Goal: Task Accomplishment & Management: Manage account settings

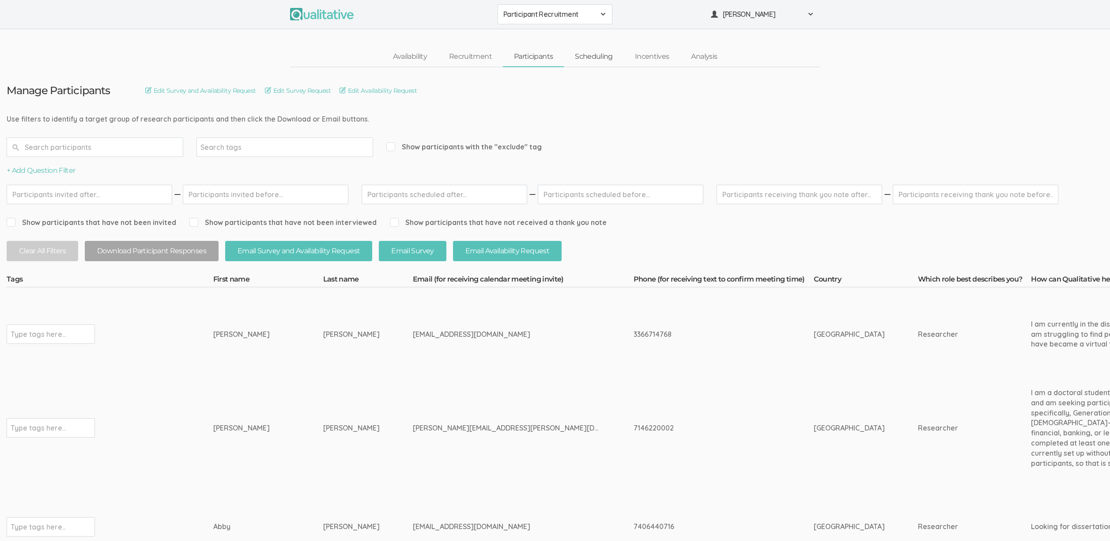
click at [603, 59] on link "Scheduling" at bounding box center [594, 56] width 60 height 19
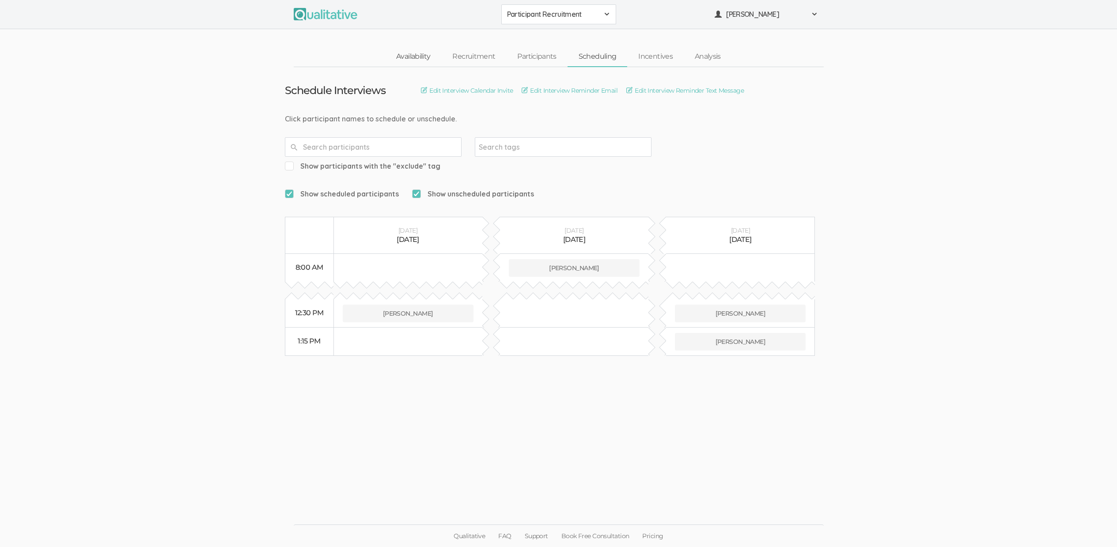
click at [399, 58] on link "Availability" at bounding box center [413, 56] width 56 height 19
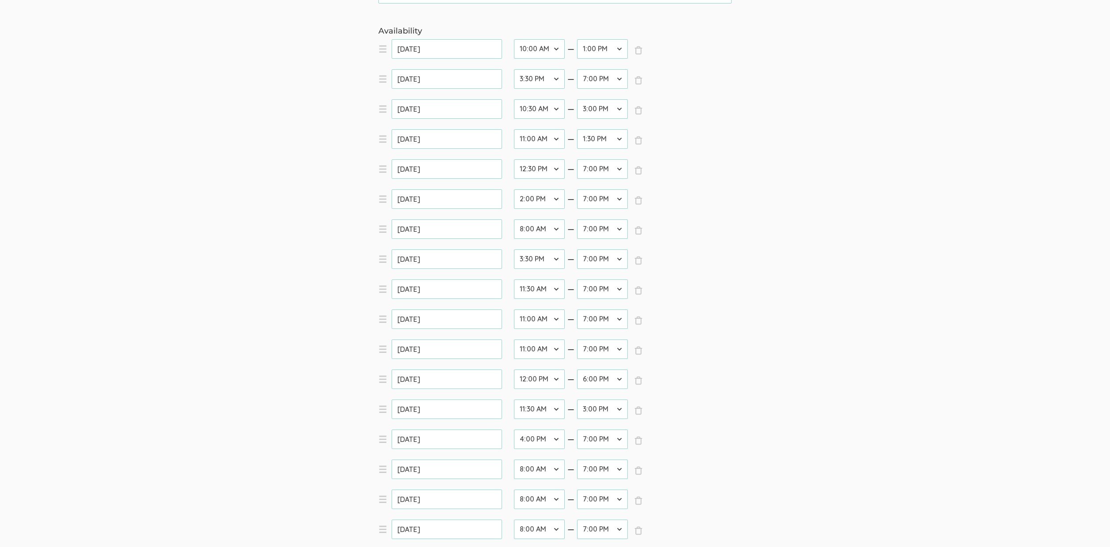
scroll to position [681, 0]
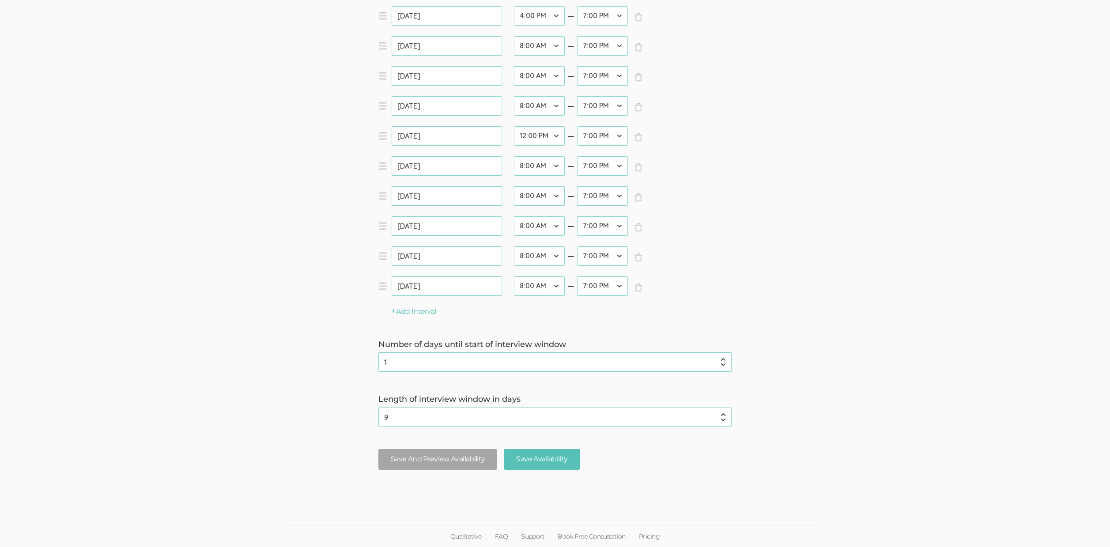
click at [550, 227] on select "12:00 AM 12:30 AM 1:00 AM 1:30 AM 2:00 AM 2:30 AM 3:00 AM 3:30 AM 4:00 AM 4:30 …" at bounding box center [539, 225] width 51 height 19
select select "18"
click at [514, 216] on select "12:00 AM 12:30 AM 1:00 AM 1:30 AM 2:00 AM 2:30 AM 3:00 AM 3:30 AM 4:00 AM 4:30 …" at bounding box center [539, 225] width 51 height 19
click at [542, 459] on input "Save Availability" at bounding box center [542, 459] width 76 height 21
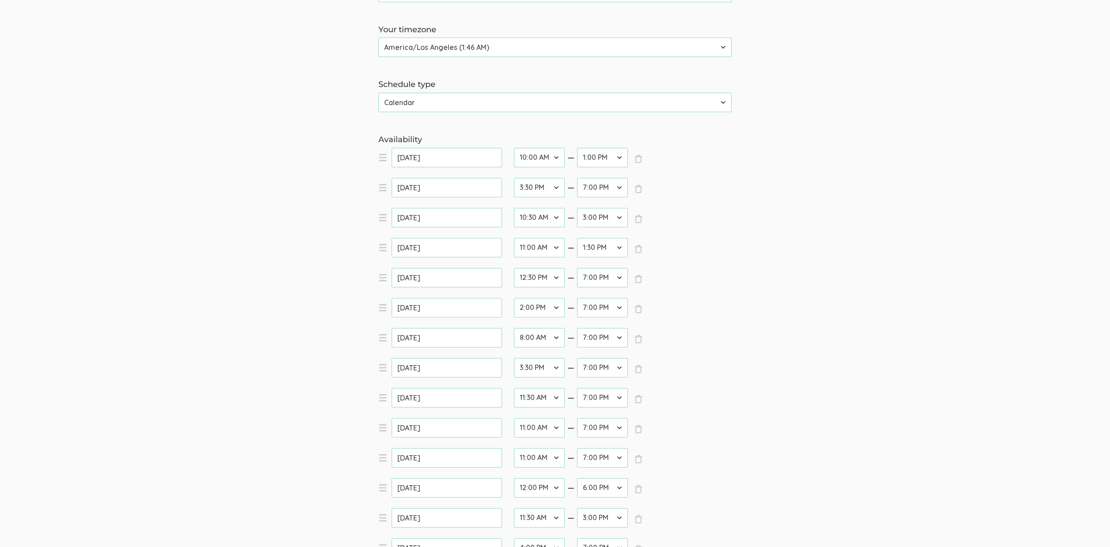
scroll to position [0, 0]
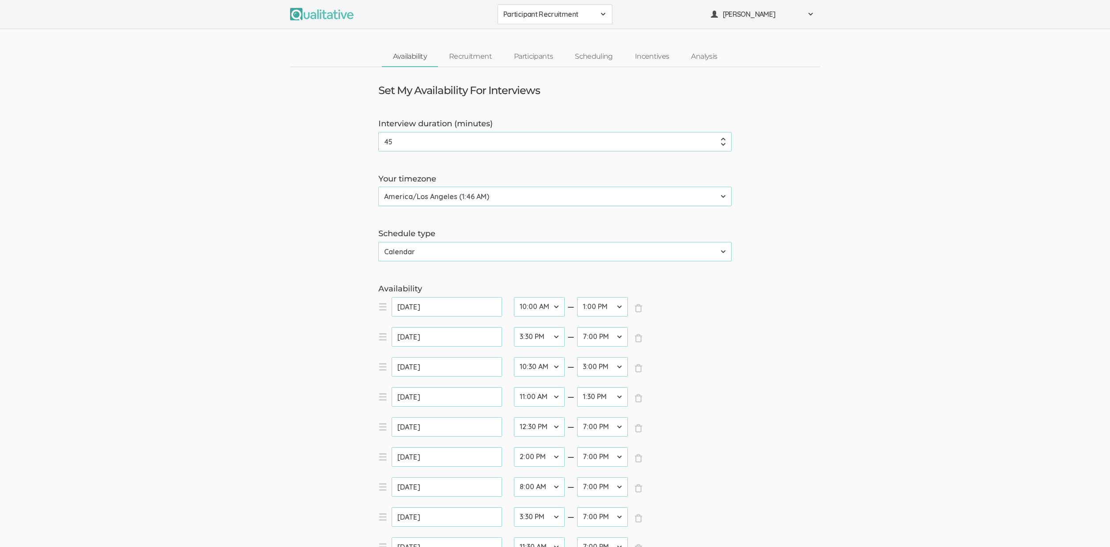
click at [434, 306] on input "[DATE]" at bounding box center [447, 306] width 110 height 19
click at [503, 328] on span "Next" at bounding box center [503, 325] width 7 height 7
click at [501, 329] on span "Next" at bounding box center [503, 325] width 7 height 7
click at [502, 358] on link "4" at bounding box center [502, 358] width 16 height 12
type input "[DATE]"
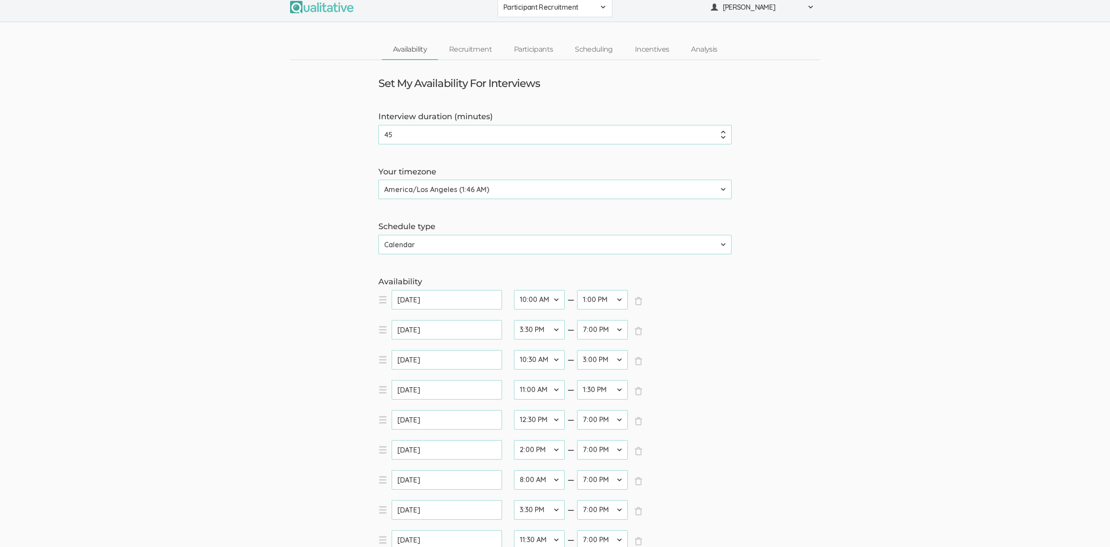
scroll to position [19, 0]
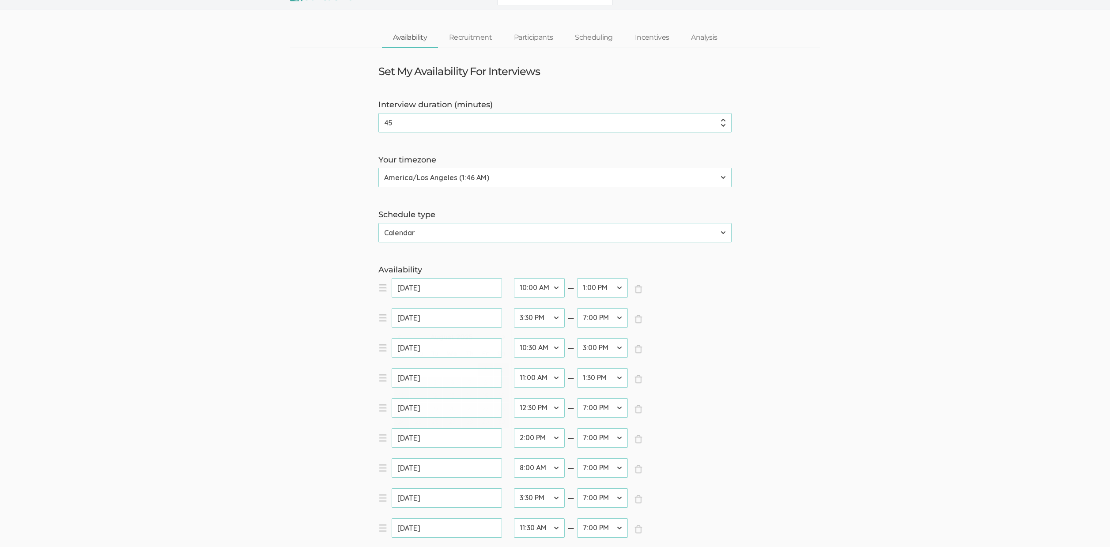
click at [431, 314] on input "[DATE]" at bounding box center [447, 317] width 110 height 19
click at [503, 336] on span "Next" at bounding box center [503, 336] width 7 height 7
click at [420, 382] on link "6" at bounding box center [418, 383] width 17 height 12
type input "[DATE]"
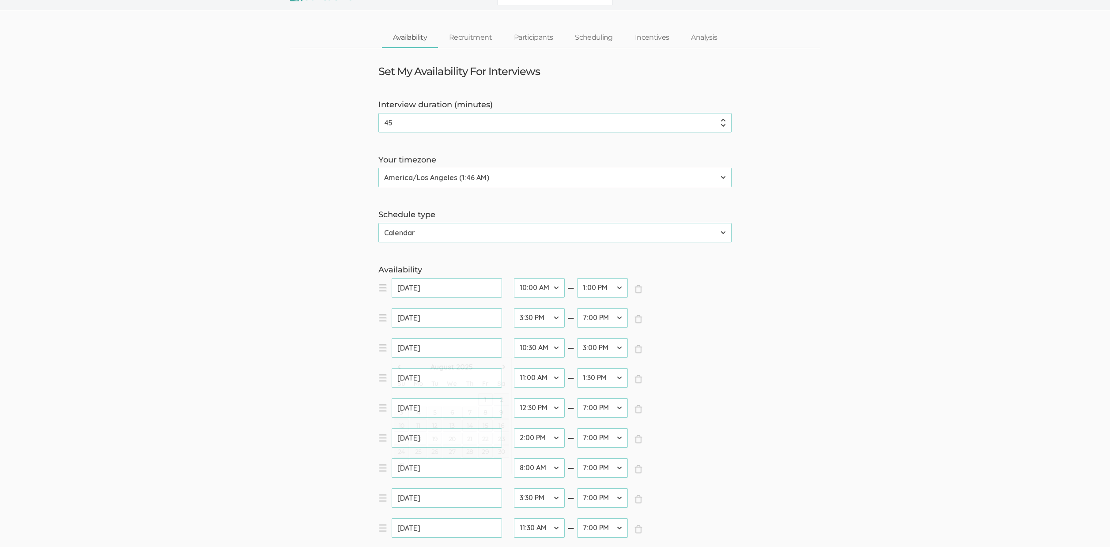
click at [468, 349] on input "[DATE]" at bounding box center [447, 347] width 110 height 19
click at [505, 368] on span "Next" at bounding box center [503, 366] width 7 height 7
click at [456, 411] on link "8" at bounding box center [452, 413] width 18 height 12
type input "[DATE]"
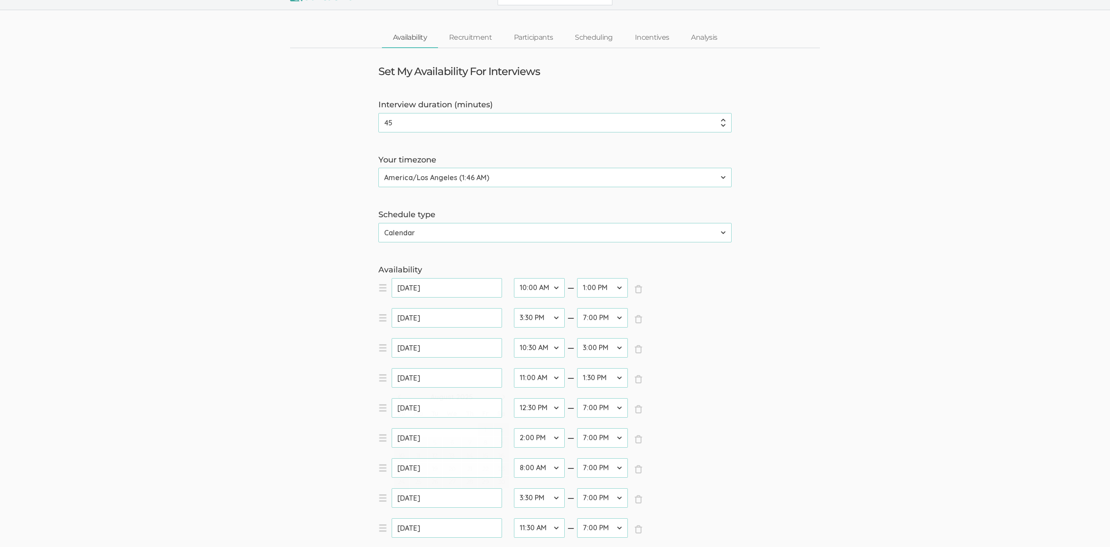
click at [443, 375] on input "[DATE]" at bounding box center [447, 377] width 110 height 19
click at [506, 399] on span "Next" at bounding box center [503, 397] width 7 height 7
click at [484, 443] on link "10" at bounding box center [485, 443] width 15 height 12
type input "[DATE]"
click at [428, 409] on input "[DATE]" at bounding box center [447, 407] width 110 height 19
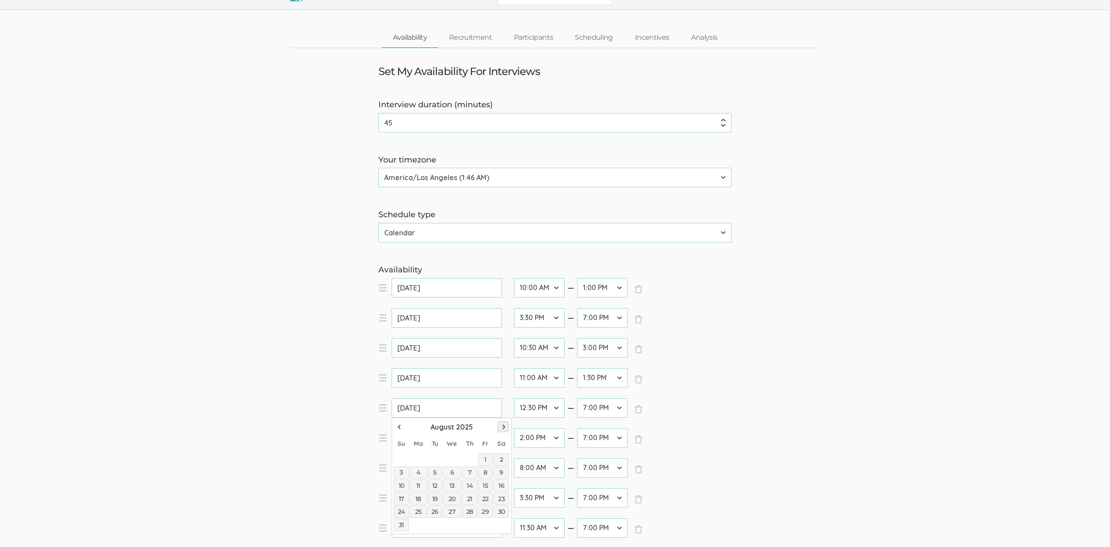
click at [503, 427] on span "Next" at bounding box center [503, 427] width 7 height 7
click at [400, 486] on link "12" at bounding box center [401, 486] width 15 height 12
type input "[DATE]"
click at [465, 439] on input "[DATE]" at bounding box center [447, 437] width 110 height 19
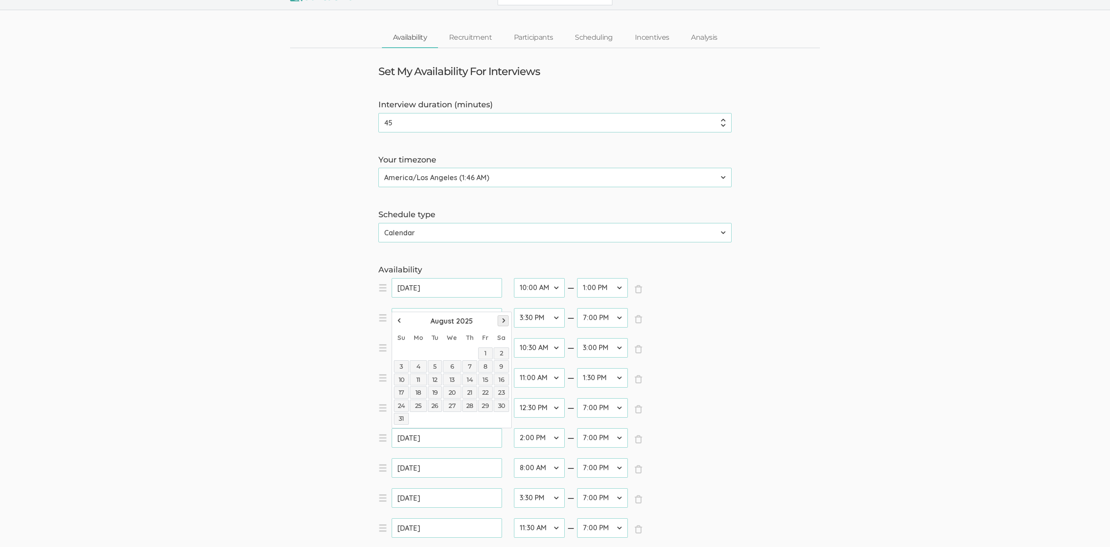
click at [502, 320] on span "Next" at bounding box center [503, 320] width 7 height 7
drag, startPoint x: 436, startPoint y: 380, endPoint x: 437, endPoint y: 385, distance: 4.4
click at [436, 380] on link "14" at bounding box center [435, 380] width 15 height 12
type input "[DATE]"
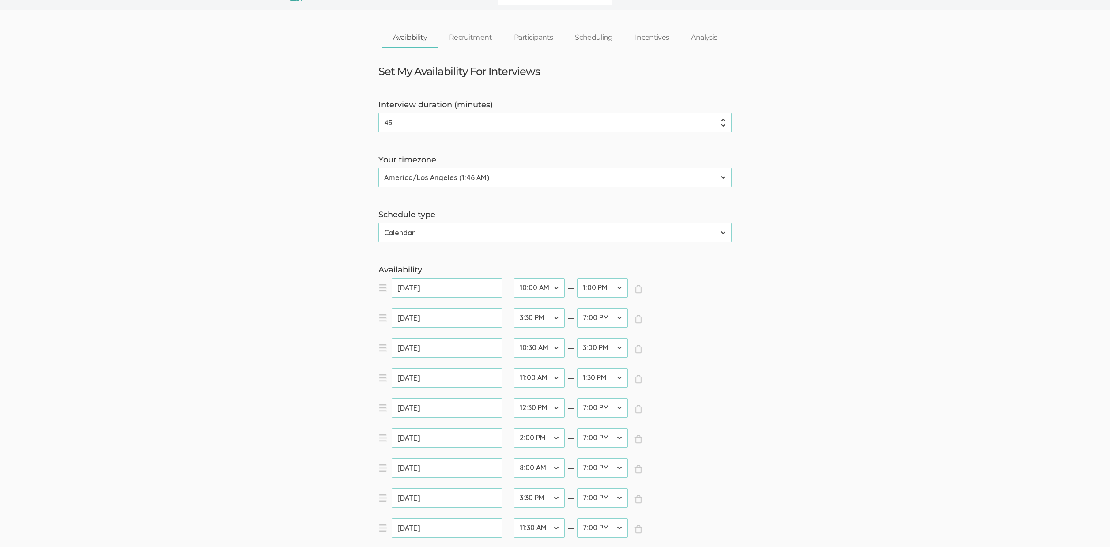
click at [451, 468] on input "[DATE]" at bounding box center [447, 467] width 110 height 19
click at [503, 351] on span "Next" at bounding box center [503, 350] width 7 height 7
click at [469, 412] on link "16" at bounding box center [469, 410] width 15 height 12
type input "[DATE]"
click at [475, 498] on input "[DATE]" at bounding box center [447, 497] width 110 height 19
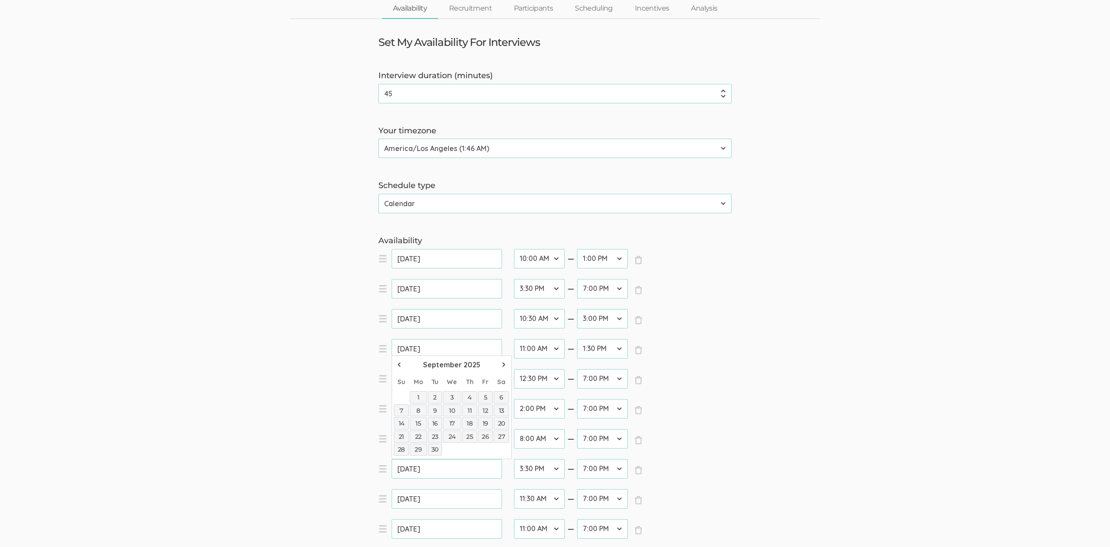
scroll to position [160, 0]
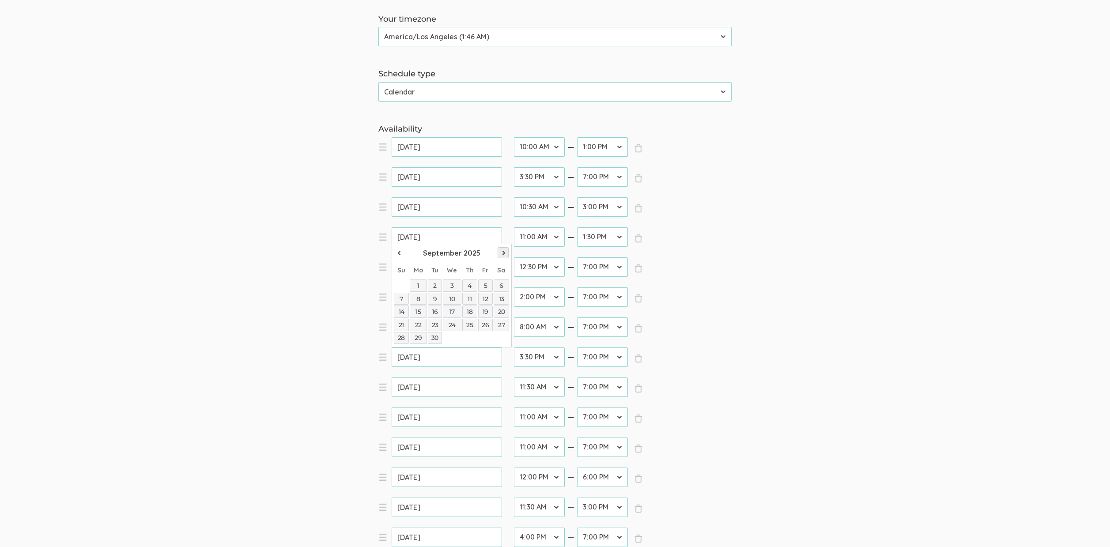
click at [501, 255] on span "Next" at bounding box center [503, 253] width 7 height 7
click at [498, 311] on link "18" at bounding box center [502, 312] width 16 height 12
type input "[DATE]"
click at [455, 392] on input "[DATE]" at bounding box center [447, 387] width 110 height 19
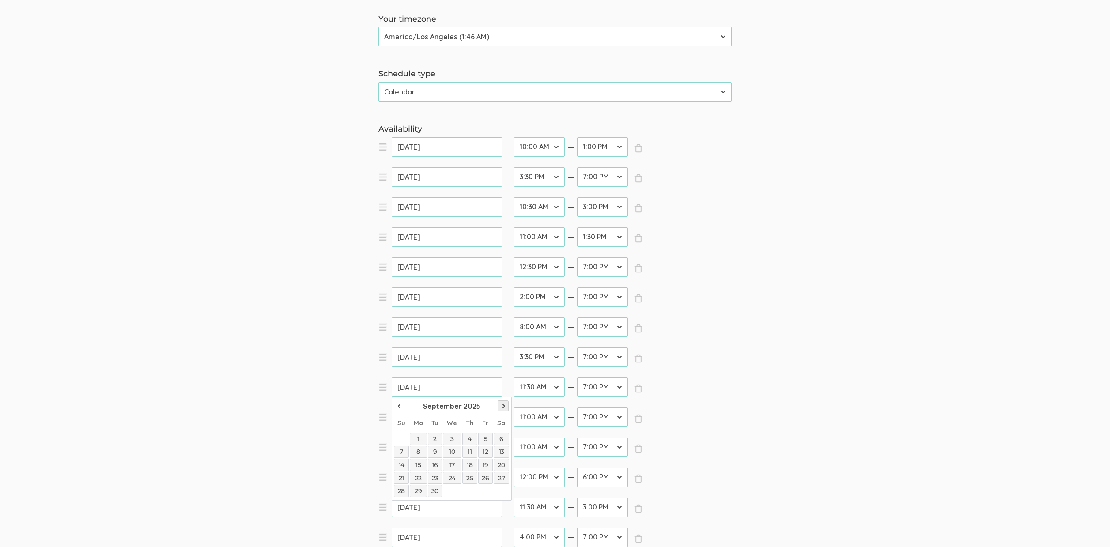
click at [500, 406] on span "Next" at bounding box center [503, 406] width 7 height 7
click at [422, 474] on link "20" at bounding box center [418, 478] width 17 height 12
type input "[DATE]"
click at [439, 420] on input "[DATE]" at bounding box center [447, 417] width 110 height 19
click at [504, 435] on span "Next" at bounding box center [503, 436] width 7 height 7
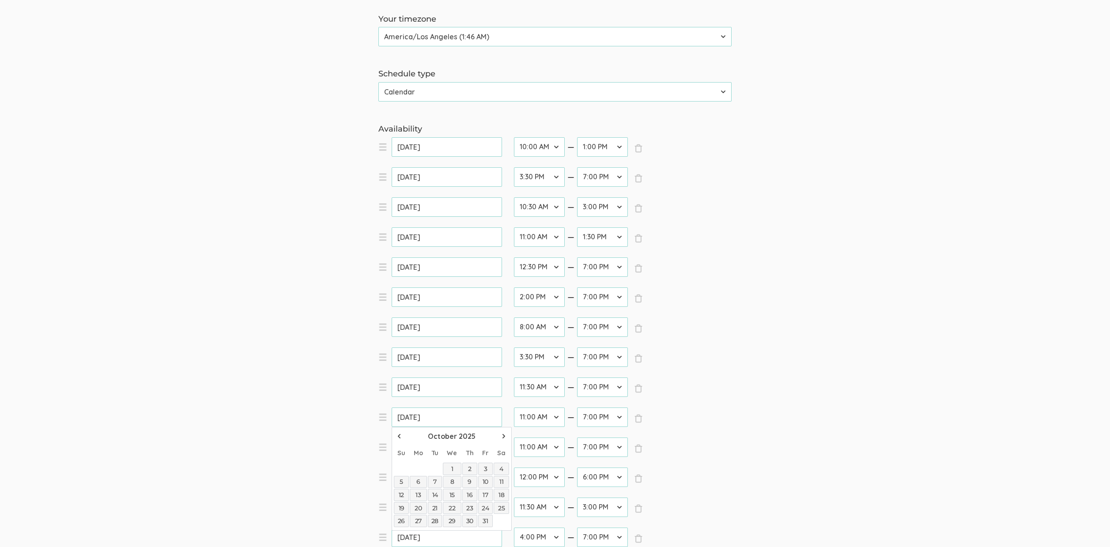
click at [453, 510] on link "22" at bounding box center [452, 508] width 18 height 12
type input "[DATE]"
click at [445, 452] on input "[DATE]" at bounding box center [447, 447] width 110 height 19
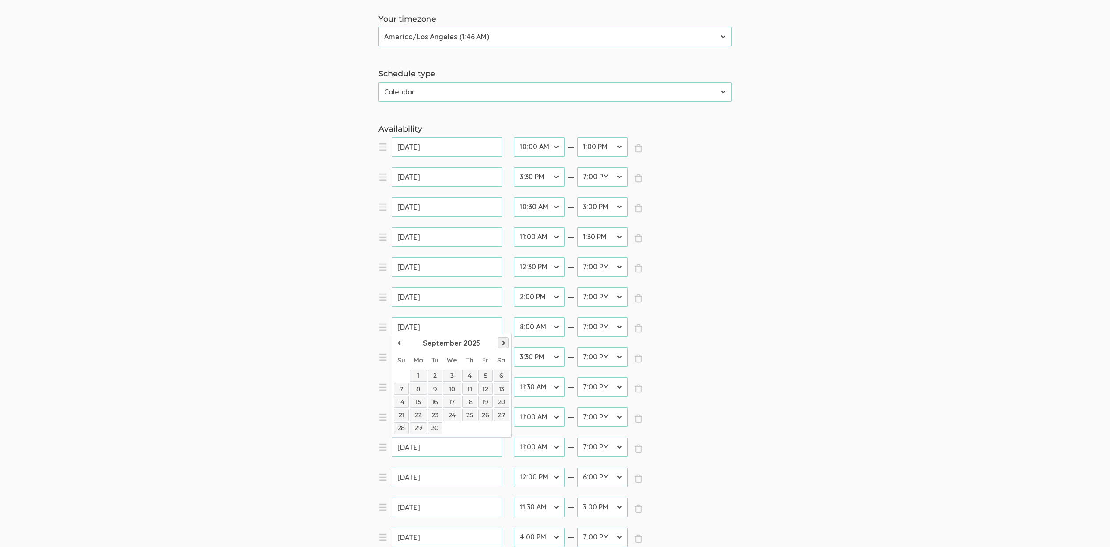
click at [507, 340] on span "Next" at bounding box center [503, 343] width 7 height 7
click at [490, 415] on link "24" at bounding box center [485, 415] width 15 height 12
type input "[DATE]"
click at [467, 477] on input "[DATE]" at bounding box center [447, 477] width 110 height 19
click at [503, 371] on span "Next" at bounding box center [503, 373] width 7 height 7
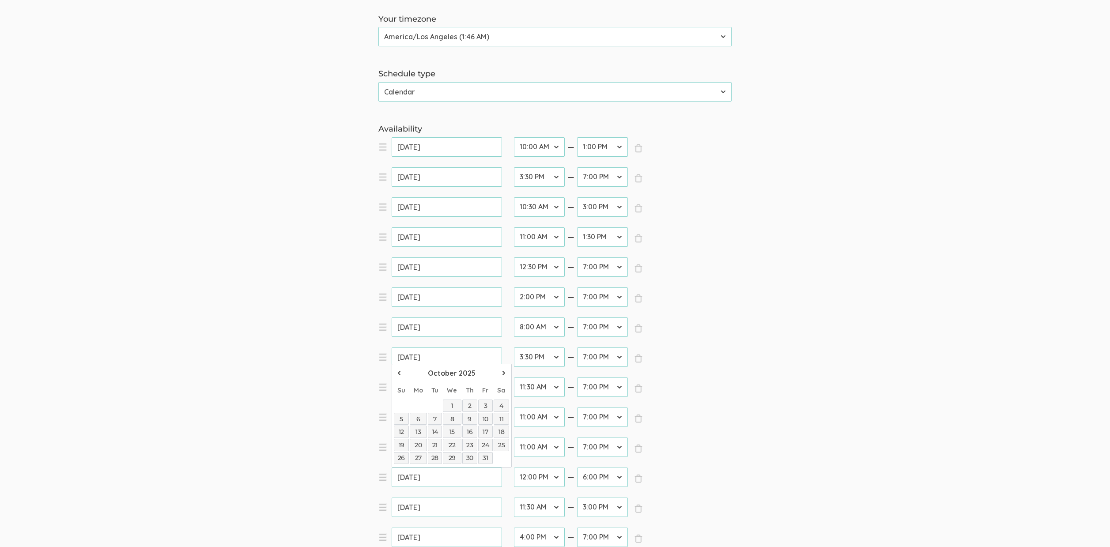
click at [404, 455] on link "26" at bounding box center [401, 458] width 15 height 12
type input "[DATE]"
click at [437, 507] on input "[DATE]" at bounding box center [447, 507] width 110 height 19
click at [503, 402] on span "Next" at bounding box center [503, 403] width 7 height 7
click at [436, 487] on link "28" at bounding box center [435, 488] width 15 height 12
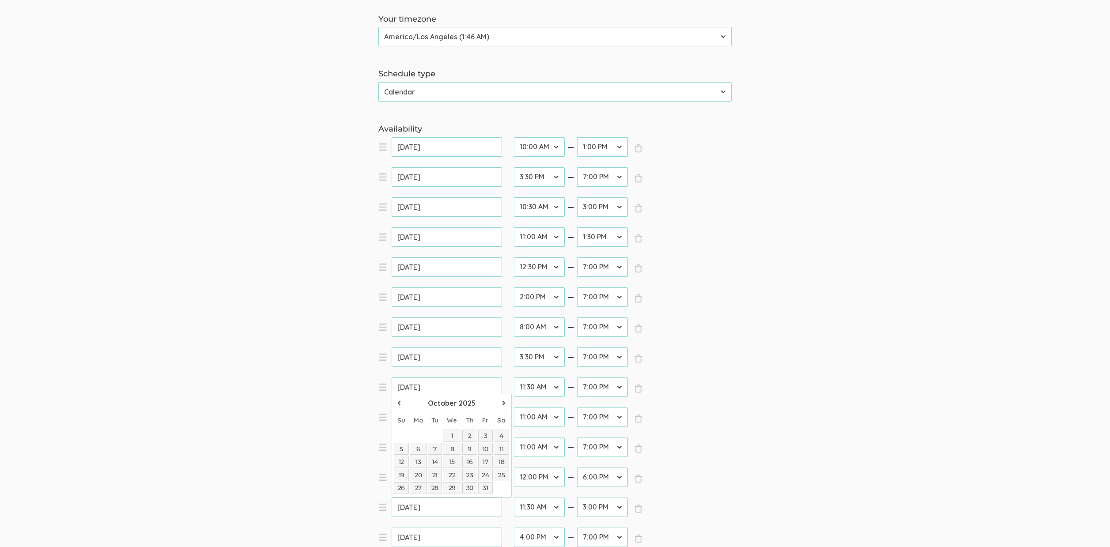
type input "[DATE]"
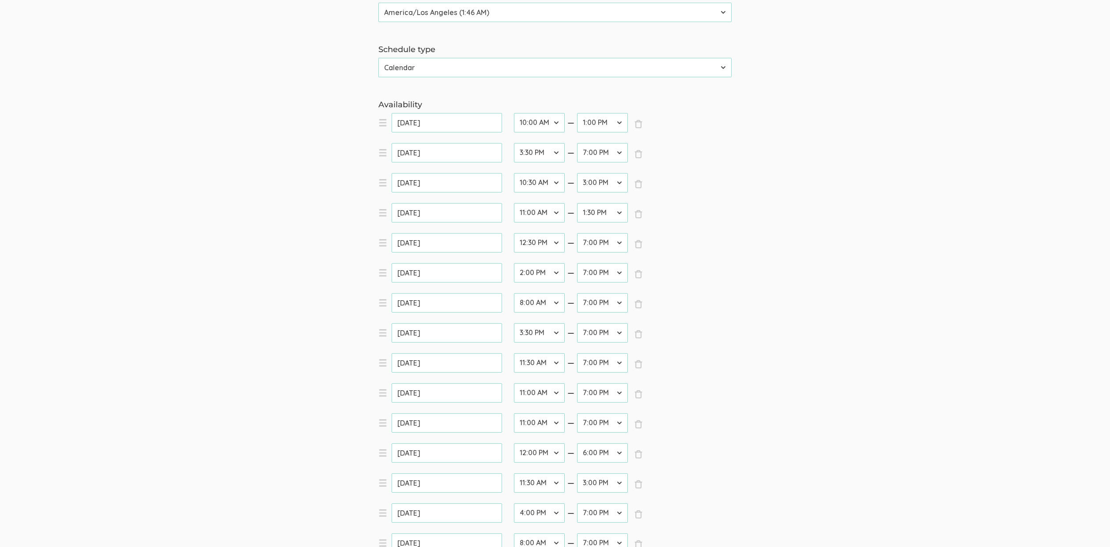
scroll to position [258, 0]
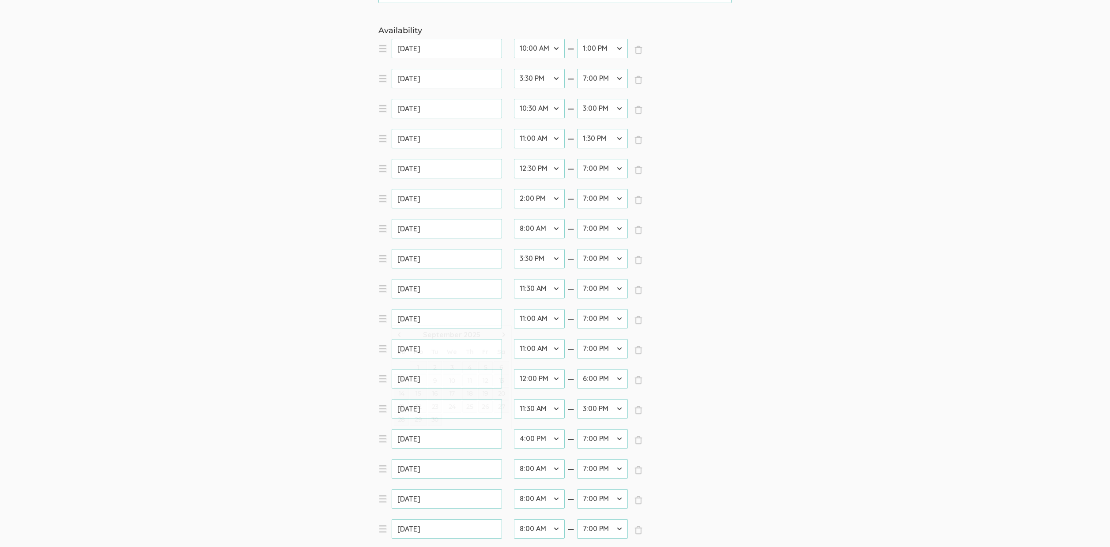
click at [424, 436] on input "[DATE]" at bounding box center [447, 438] width 110 height 19
click at [502, 334] on span "Next" at bounding box center [503, 334] width 7 height 7
click at [474, 420] on link "30" at bounding box center [469, 420] width 15 height 12
type input "[DATE]"
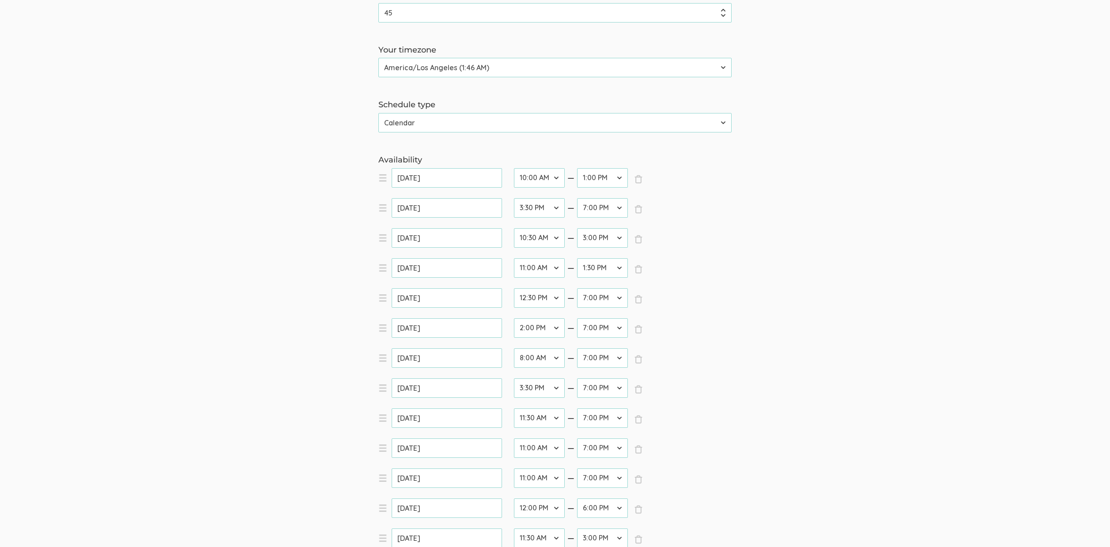
scroll to position [0, 0]
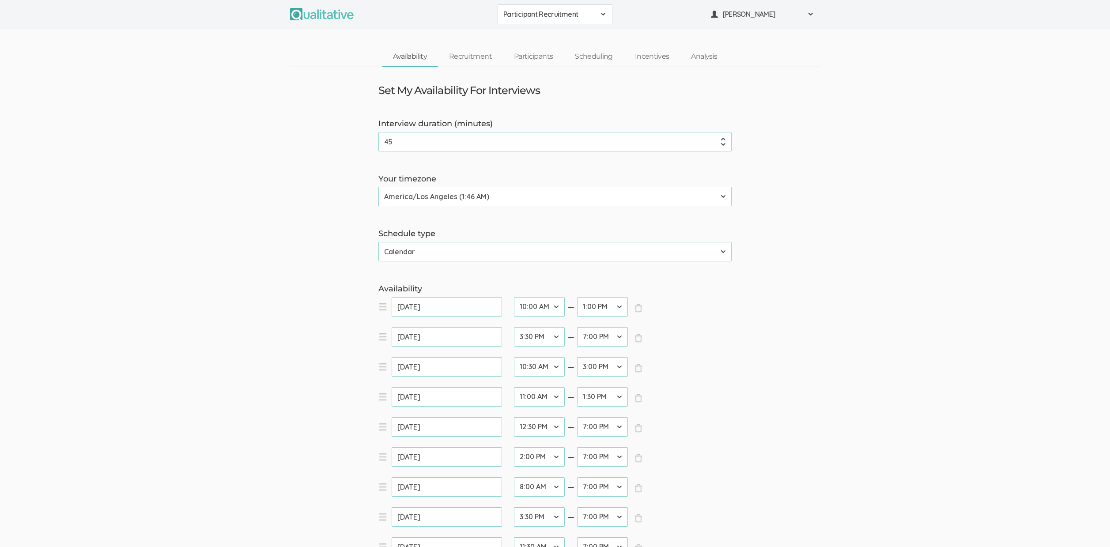
click at [538, 307] on select "12:00 AM 12:30 AM 1:00 AM 1:30 AM 2:00 AM 2:30 AM 3:00 AM 3:30 AM 4:00 AM 4:30 …" at bounding box center [539, 306] width 51 height 19
select select "16"
click at [514, 297] on select "12:00 AM 12:30 AM 1:00 AM 1:30 AM 2:00 AM 2:30 AM 3:00 AM 3:30 AM 4:00 AM 4:30 …" at bounding box center [539, 306] width 51 height 19
click at [539, 337] on select "12:00 AM 12:30 AM 1:00 AM 1:30 AM 2:00 AM 2:30 AM 3:00 AM 3:30 AM 4:00 AM 4:30 …" at bounding box center [539, 336] width 51 height 19
select select "16"
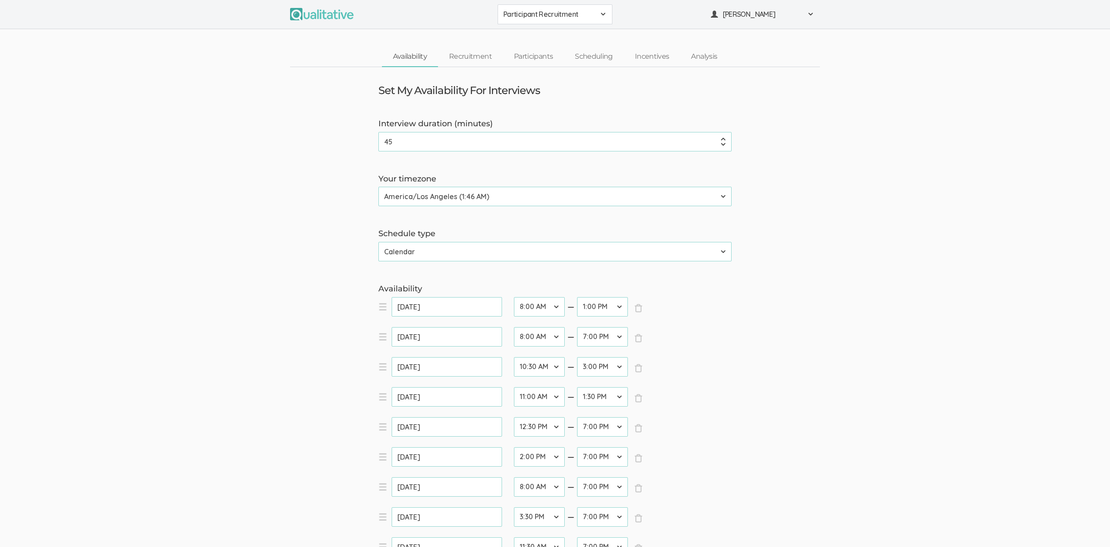
click at [514, 327] on select "12:00 AM 12:30 AM 1:00 AM 1:30 AM 2:00 AM 2:30 AM 3:00 AM 3:30 AM 4:00 AM 4:30 …" at bounding box center [539, 336] width 51 height 19
click at [545, 364] on select "12:00 AM 12:30 AM 1:00 AM 1:30 AM 2:00 AM 2:30 AM 3:00 AM 3:30 AM 4:00 AM 4:30 …" at bounding box center [539, 366] width 51 height 19
select select "16"
click at [514, 357] on select "12:00 AM 12:30 AM 1:00 AM 1:30 AM 2:00 AM 2:30 AM 3:00 AM 3:30 AM 4:00 AM 4:30 …" at bounding box center [539, 366] width 51 height 19
select select "16"
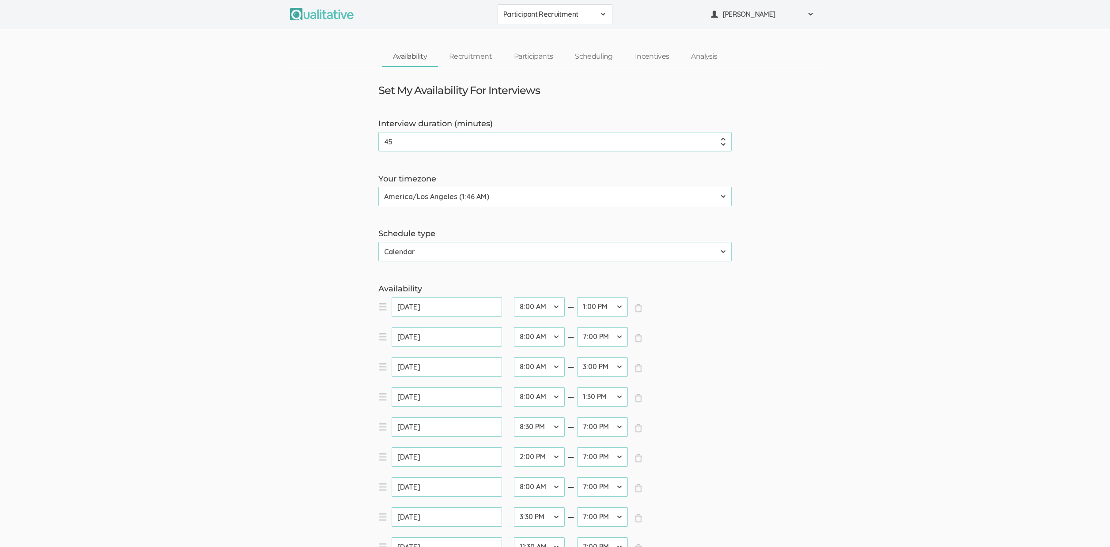
select select "16"
click at [600, 305] on select "12:00 AM 12:30 AM 1:00 AM 1:30 AM 2:00 AM 2:30 AM 3:00 AM 3:30 AM 4:00 AM 4:30 …" at bounding box center [602, 306] width 51 height 19
select select "38"
click at [577, 297] on select "12:00 AM 12:30 AM 1:00 AM 1:30 AM 2:00 AM 2:30 AM 3:00 AM 3:30 AM 4:00 AM 4:30 …" at bounding box center [602, 306] width 51 height 19
click at [601, 371] on select "12:00 AM 12:30 AM 1:00 AM 1:30 AM 2:00 AM 2:30 AM 3:00 AM 3:30 AM 4:00 AM 4:30 …" at bounding box center [602, 366] width 51 height 19
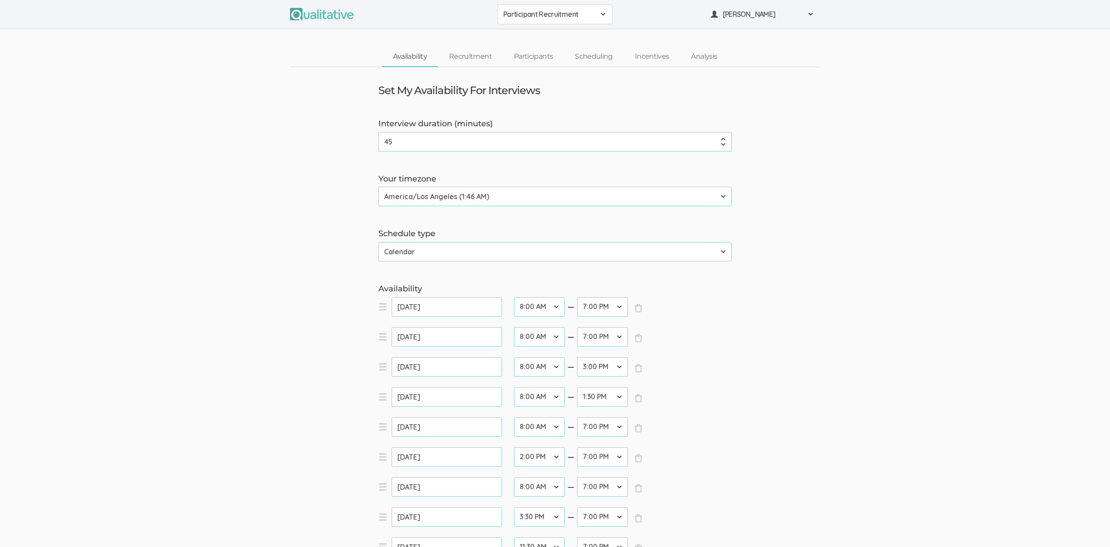
select select "38"
click at [577, 357] on select "12:00 AM 12:30 AM 1:00 AM 1:30 AM 2:00 AM 2:30 AM 3:00 AM 3:30 AM 4:00 AM 4:30 …" at bounding box center [602, 366] width 51 height 19
click at [596, 397] on select "12:00 AM 12:30 AM 1:00 AM 1:30 AM 2:00 AM 2:30 AM 3:00 AM 3:30 AM 4:00 AM 4:30 …" at bounding box center [602, 396] width 51 height 19
select select "38"
click at [577, 387] on select "12:00 AM 12:30 AM 1:00 AM 1:30 AM 2:00 AM 2:30 AM 3:00 AM 3:30 AM 4:00 AM 4:30 …" at bounding box center [602, 396] width 51 height 19
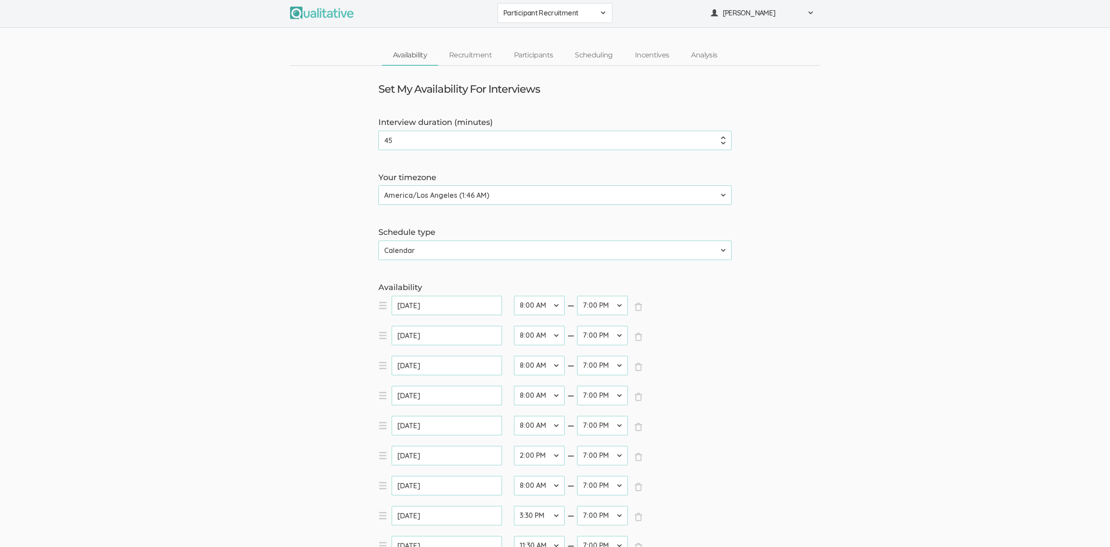
scroll to position [2, 0]
click at [549, 453] on select "12:00 AM 12:30 AM 1:00 AM 1:30 AM 2:00 AM 2:30 AM 3:00 AM 3:30 AM 4:00 AM 4:30 …" at bounding box center [539, 455] width 51 height 19
select select "16"
click at [514, 446] on select "12:00 AM 12:30 AM 1:00 AM 1:30 AM 2:00 AM 2:30 AM 3:00 AM 3:30 AM 4:00 AM 4:30 …" at bounding box center [539, 455] width 51 height 19
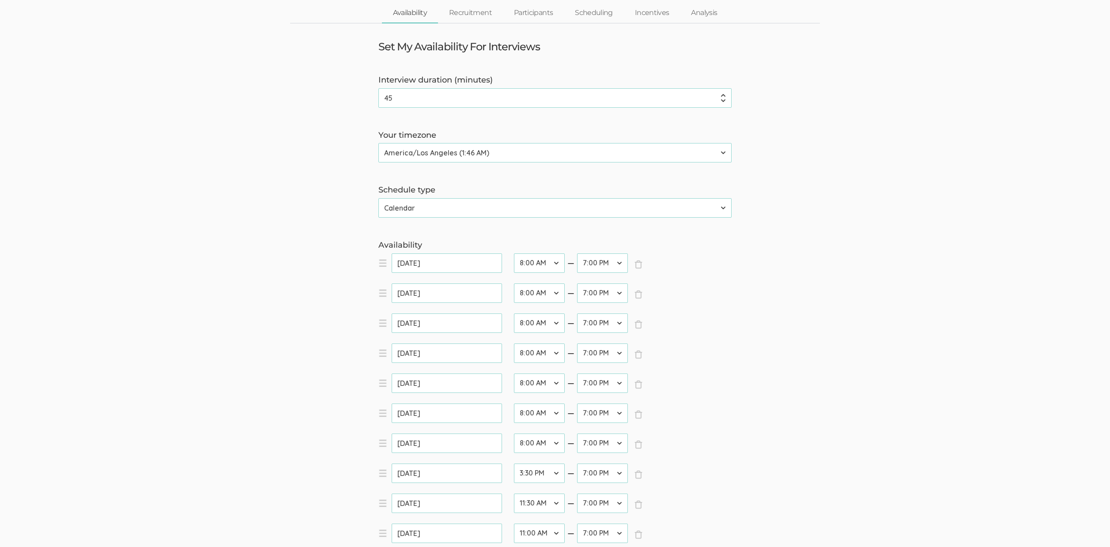
scroll to position [120, 0]
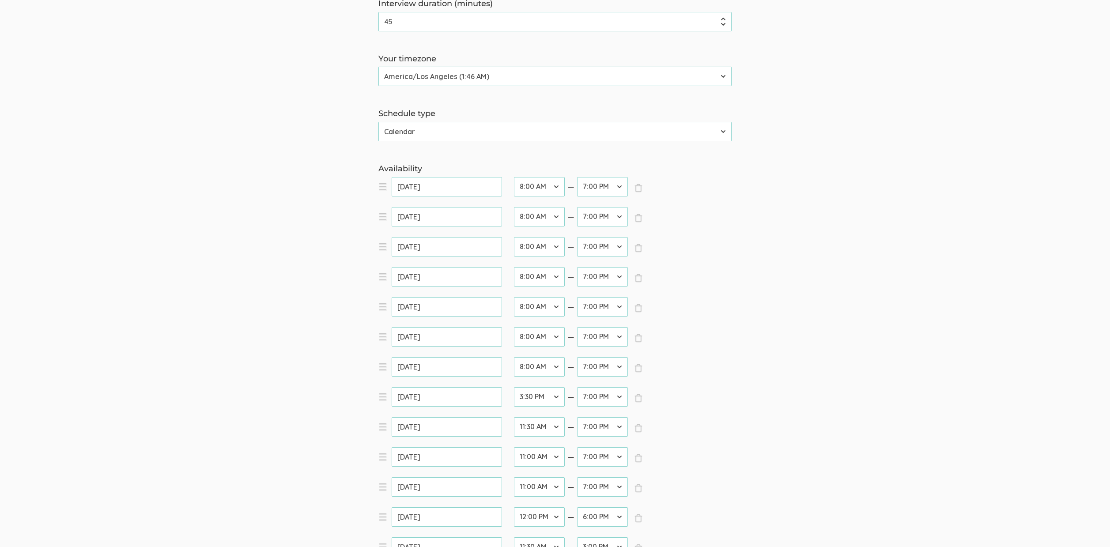
click at [537, 400] on select "12:00 AM 12:30 AM 1:00 AM 1:30 AM 2:00 AM 2:30 AM 3:00 AM 3:30 AM 4:00 AM 4:30 …" at bounding box center [539, 396] width 51 height 19
select select "16"
click at [514, 387] on select "12:00 AM 12:30 AM 1:00 AM 1:30 AM 2:00 AM 2:30 AM 3:00 AM 3:30 AM 4:00 AM 4:30 …" at bounding box center [539, 396] width 51 height 19
click at [528, 429] on select "12:00 AM 12:30 AM 1:00 AM 1:30 AM 2:00 AM 2:30 AM 3:00 AM 3:30 AM 4:00 AM 4:30 …" at bounding box center [539, 426] width 51 height 19
select select "16"
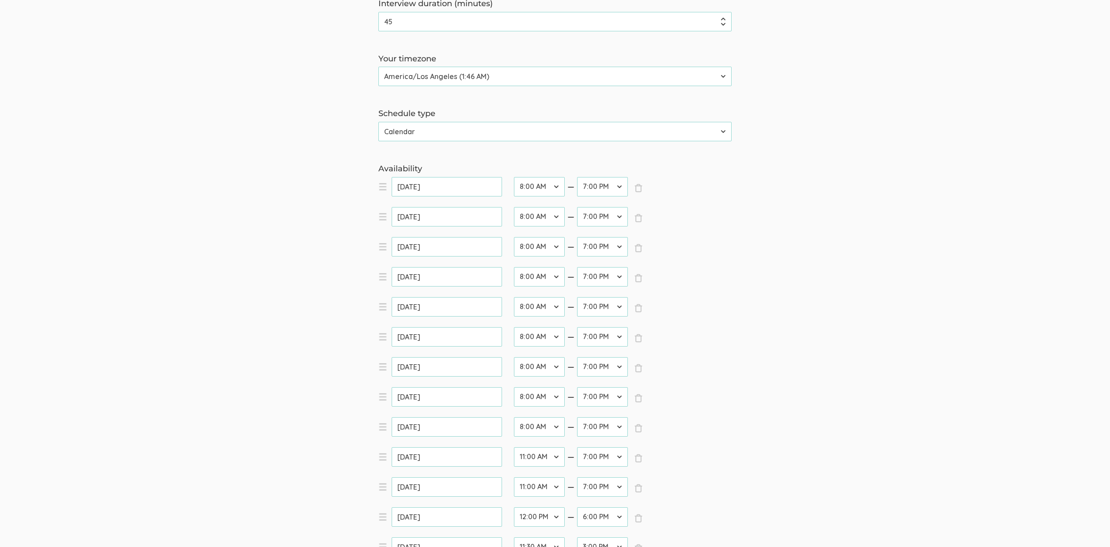
click at [514, 417] on select "12:00 AM 12:30 AM 1:00 AM 1:30 AM 2:00 AM 2:30 AM 3:00 AM 3:30 AM 4:00 AM 4:30 …" at bounding box center [539, 426] width 51 height 19
click at [543, 460] on select "12:00 AM 12:30 AM 1:00 AM 1:30 AM 2:00 AM 2:30 AM 3:00 AM 3:30 AM 4:00 AM 4:30 …" at bounding box center [539, 456] width 51 height 19
select select "16"
click at [514, 447] on select "12:00 AM 12:30 AM 1:00 AM 1:30 AM 2:00 AM 2:30 AM 3:00 AM 3:30 AM 4:00 AM 4:30 …" at bounding box center [539, 456] width 51 height 19
click at [547, 486] on select "12:00 AM 12:30 AM 1:00 AM 1:30 AM 2:00 AM 2:30 AM 3:00 AM 3:30 AM 4:00 AM 4:30 …" at bounding box center [539, 486] width 51 height 19
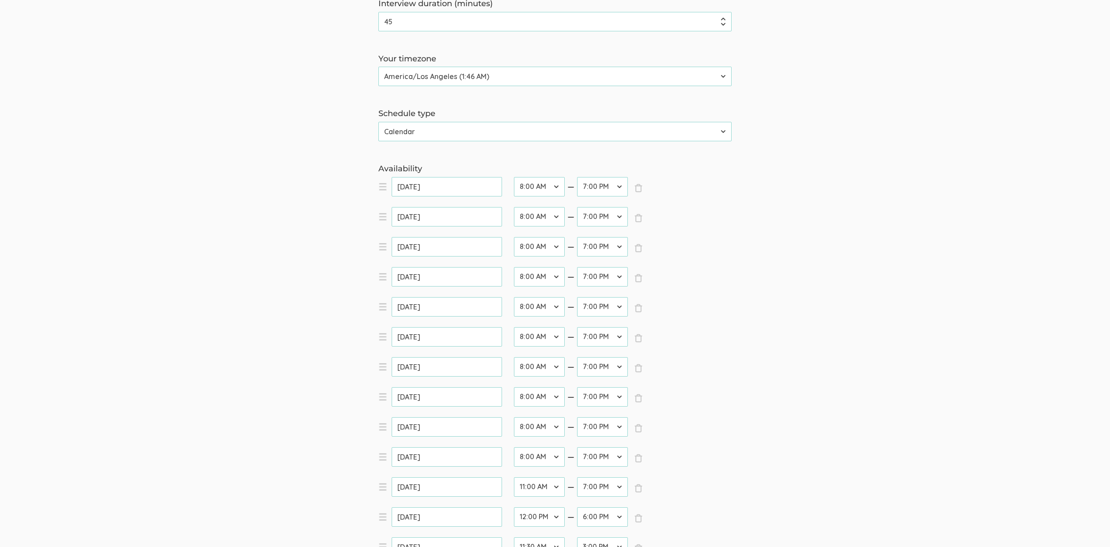
select select "16"
click at [514, 477] on select "12:00 AM 12:30 AM 1:00 AM 1:30 AM 2:00 AM 2:30 AM 3:00 AM 3:30 AM 4:00 AM 4:30 …" at bounding box center [539, 486] width 51 height 19
click at [527, 522] on select "12:00 AM 12:30 AM 1:00 AM 1:30 AM 2:00 AM 2:30 AM 3:00 AM 3:30 AM 4:00 AM 4:30 …" at bounding box center [539, 516] width 51 height 19
select select "16"
click at [514, 507] on select "12:00 AM 12:30 AM 1:00 AM 1:30 AM 2:00 AM 2:30 AM 3:00 AM 3:30 AM 4:00 AM 4:30 …" at bounding box center [539, 516] width 51 height 19
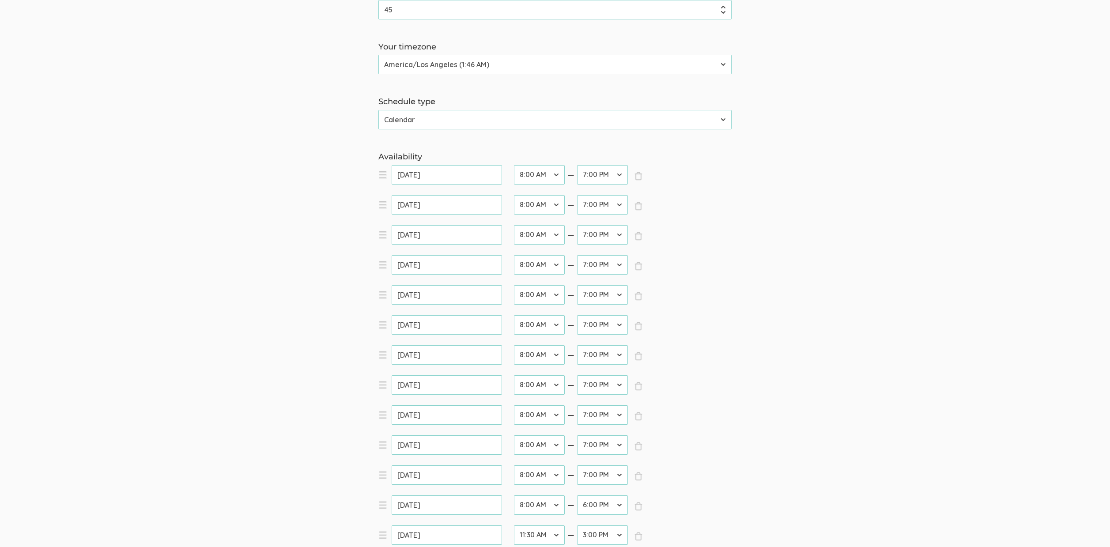
scroll to position [148, 0]
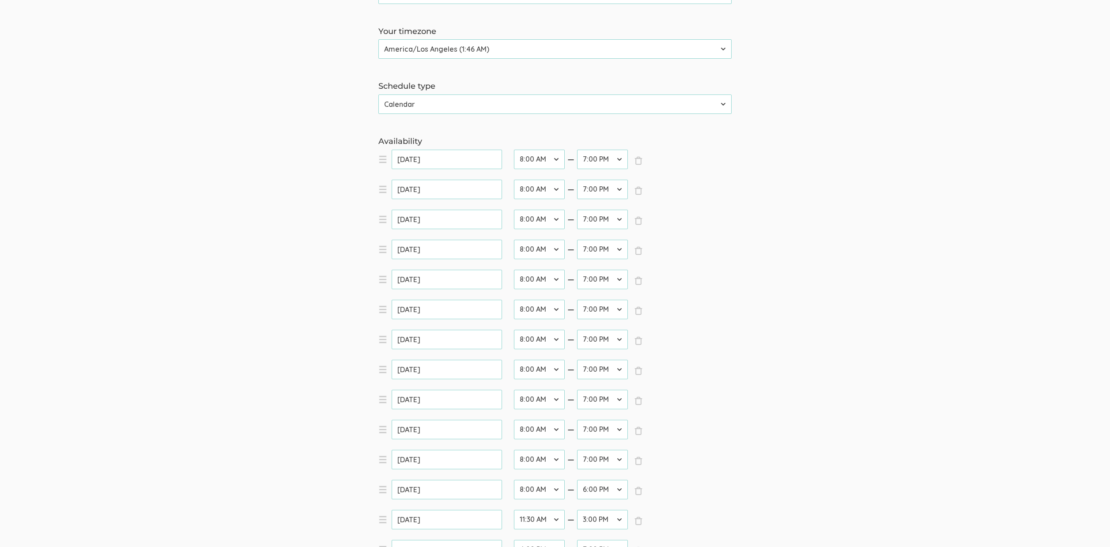
click at [549, 517] on select "12:00 AM 12:30 AM 1:00 AM 1:30 AM 2:00 AM 2:30 AM 3:00 AM 3:30 AM 4:00 AM 4:30 …" at bounding box center [539, 519] width 51 height 19
select select "16"
click at [514, 510] on select "12:00 AM 12:30 AM 1:00 AM 1:30 AM 2:00 AM 2:30 AM 3:00 AM 3:30 AM 4:00 AM 4:30 …" at bounding box center [539, 519] width 51 height 19
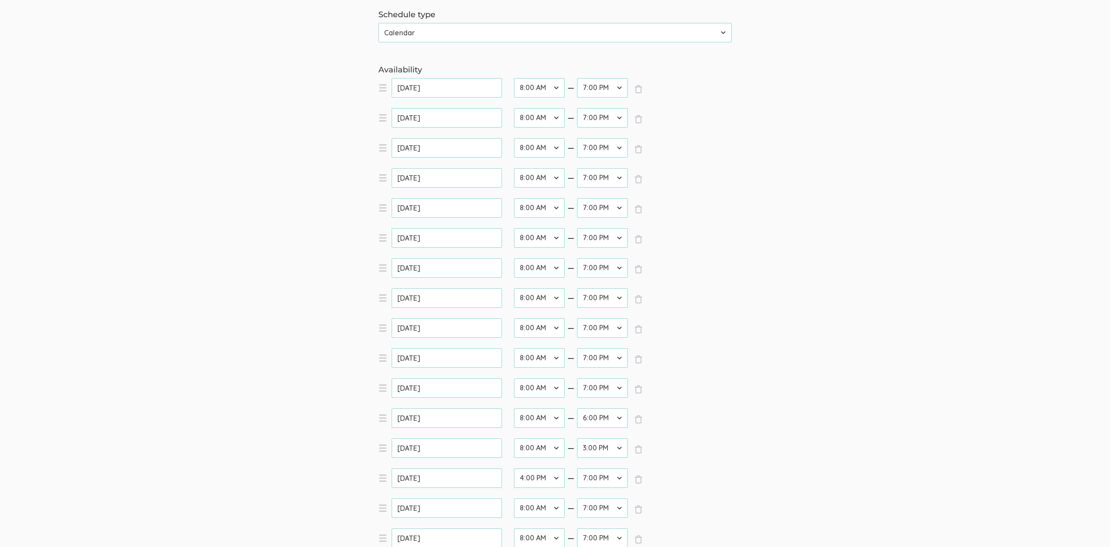
scroll to position [236, 0]
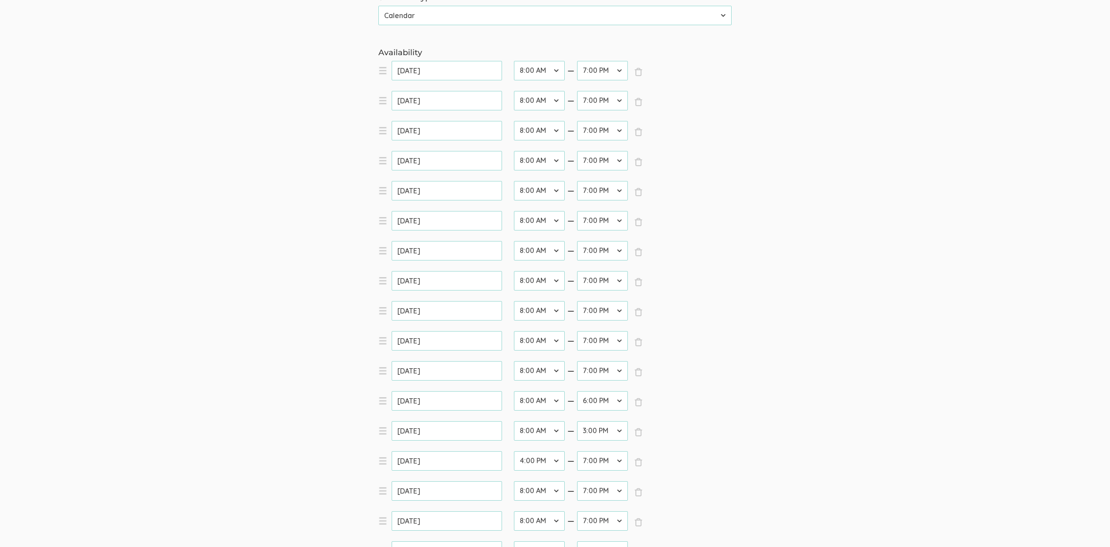
click at [540, 458] on select "12:00 AM 12:30 AM 1:00 AM 1:30 AM 2:00 AM 2:30 AM 3:00 AM 3:30 AM 4:00 AM 4:30 …" at bounding box center [539, 460] width 51 height 19
click at [514, 451] on select "12:00 AM 12:30 AM 1:00 AM 1:30 AM 2:00 AM 2:30 AM 3:00 AM 3:30 AM 4:00 AM 4:30 …" at bounding box center [539, 460] width 51 height 19
click at [546, 459] on select "12:00 AM 12:30 AM 1:00 AM 1:30 AM 2:00 AM 2:30 AM 3:00 AM 3:30 AM 4:00 AM 4:30 …" at bounding box center [539, 460] width 51 height 19
select select "16"
click at [514, 451] on select "12:00 AM 12:30 AM 1:00 AM 1:30 AM 2:00 AM 2:30 AM 3:00 AM 3:30 AM 4:00 AM 4:30 …" at bounding box center [539, 460] width 51 height 19
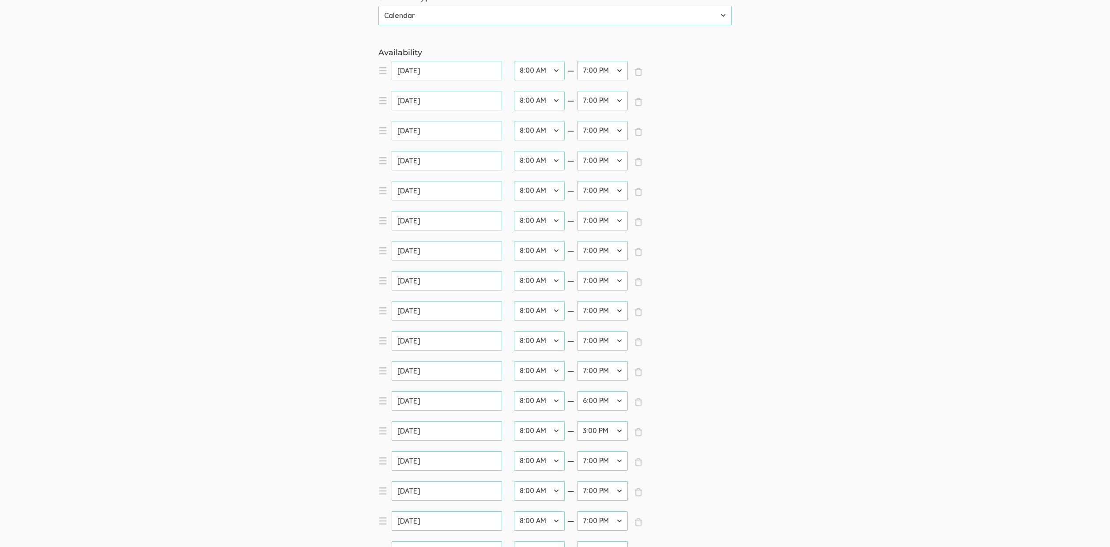
click at [587, 432] on select "12:00 AM 12:30 AM 1:00 AM 1:30 AM 2:00 AM 2:30 AM 3:00 AM 3:30 AM 4:00 AM 4:30 …" at bounding box center [602, 430] width 51 height 19
select select "38"
click at [577, 421] on select "12:00 AM 12:30 AM 1:00 AM 1:30 AM 2:00 AM 2:30 AM 3:00 AM 3:30 AM 4:00 AM 4:30 …" at bounding box center [602, 430] width 51 height 19
click at [595, 399] on select "12:00 AM 12:30 AM 1:00 AM 1:30 AM 2:00 AM 2:30 AM 3:00 AM 3:30 AM 4:00 AM 4:30 …" at bounding box center [602, 400] width 51 height 19
select select "38"
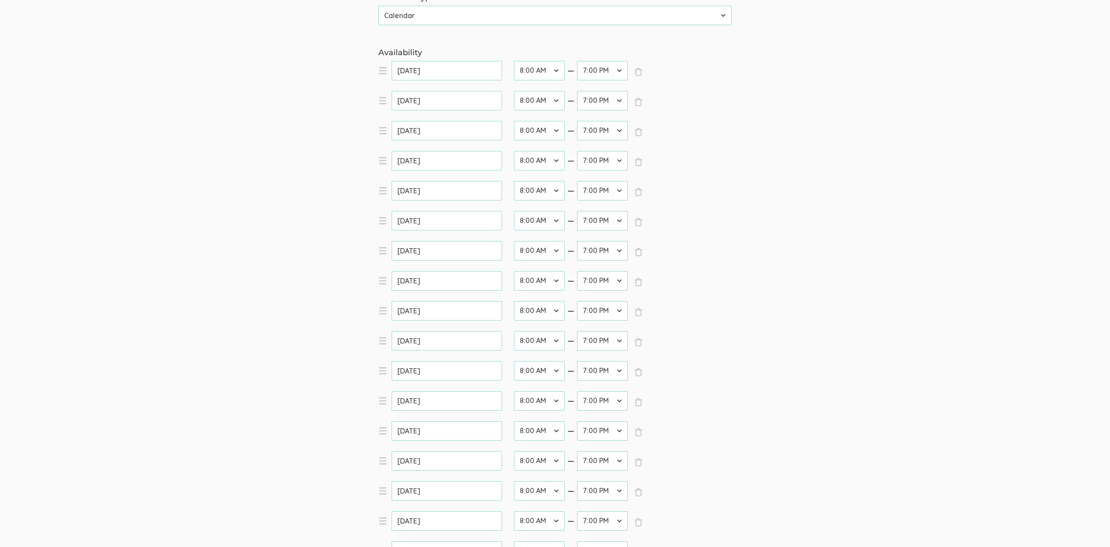
click at [577, 391] on select "12:00 AM 12:30 AM 1:00 AM 1:30 AM 2:00 AM 2:30 AM 3:00 AM 3:30 AM 4:00 AM 4:30 …" at bounding box center [602, 400] width 51 height 19
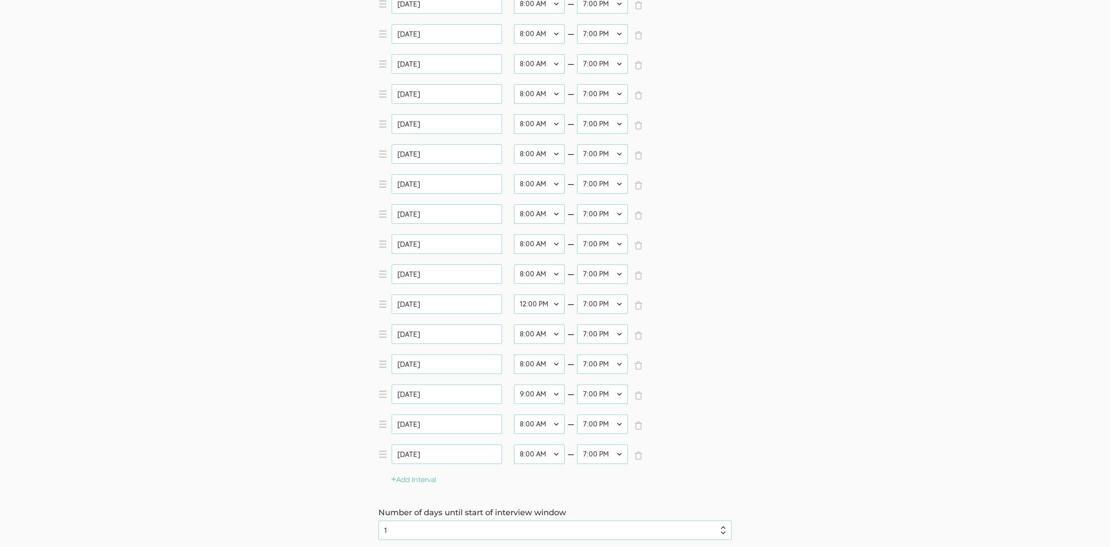
scroll to position [681, 0]
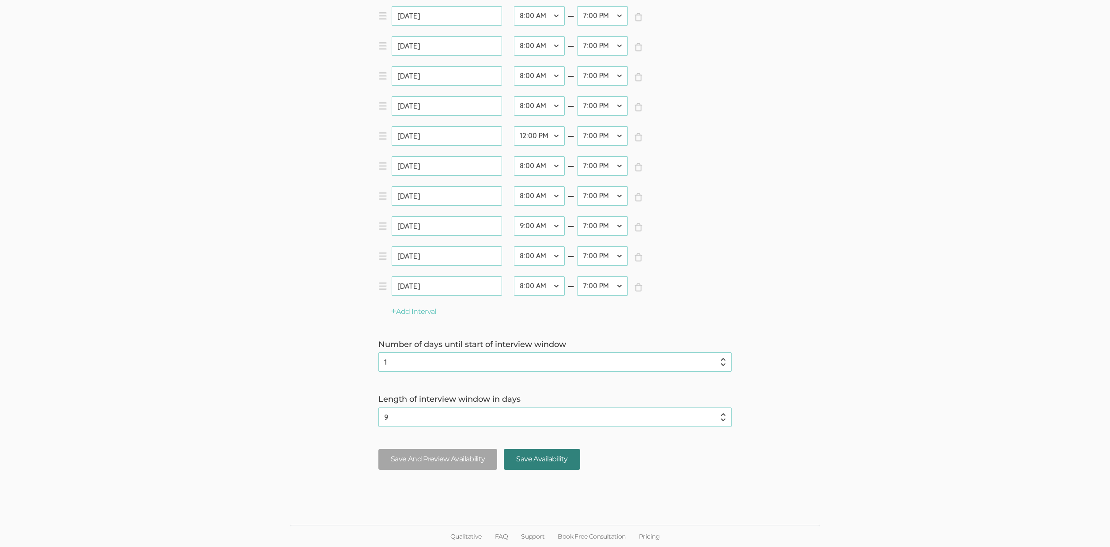
click at [560, 454] on input "Save Availability" at bounding box center [542, 459] width 76 height 21
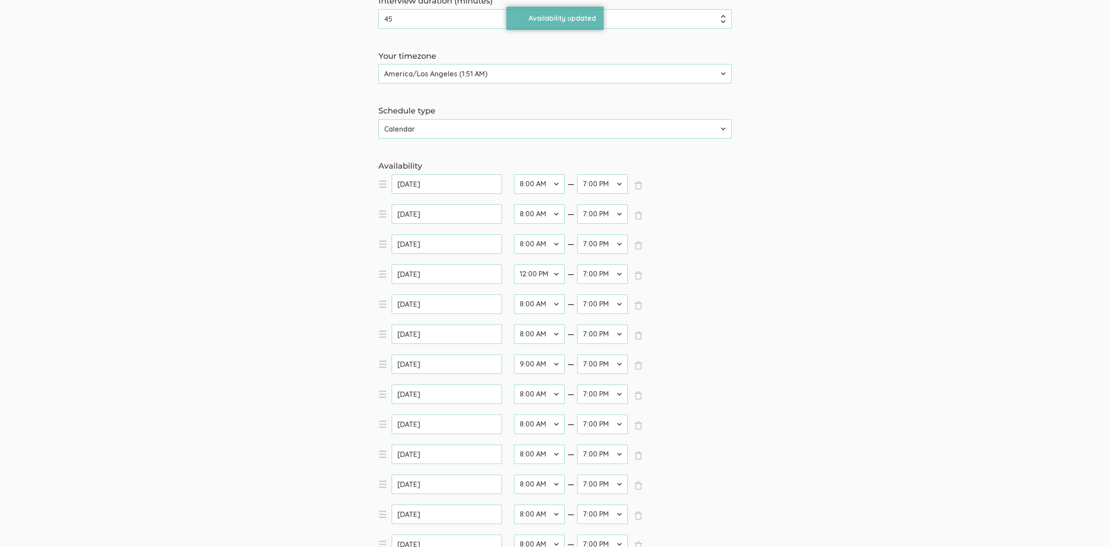
scroll to position [0, 0]
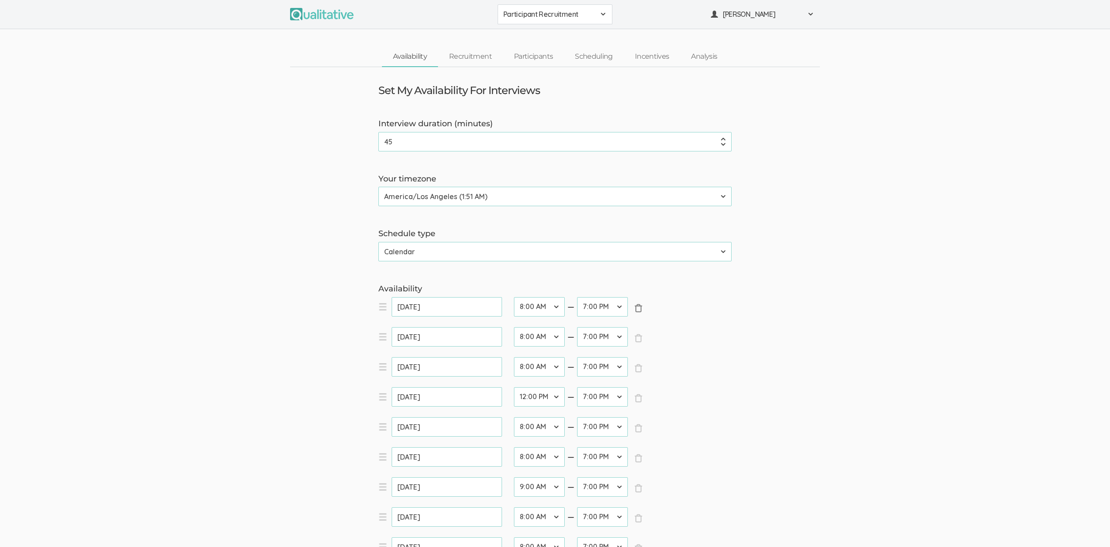
click at [638, 311] on span "×" at bounding box center [638, 308] width 9 height 9
type input "[DATE]"
select select "24"
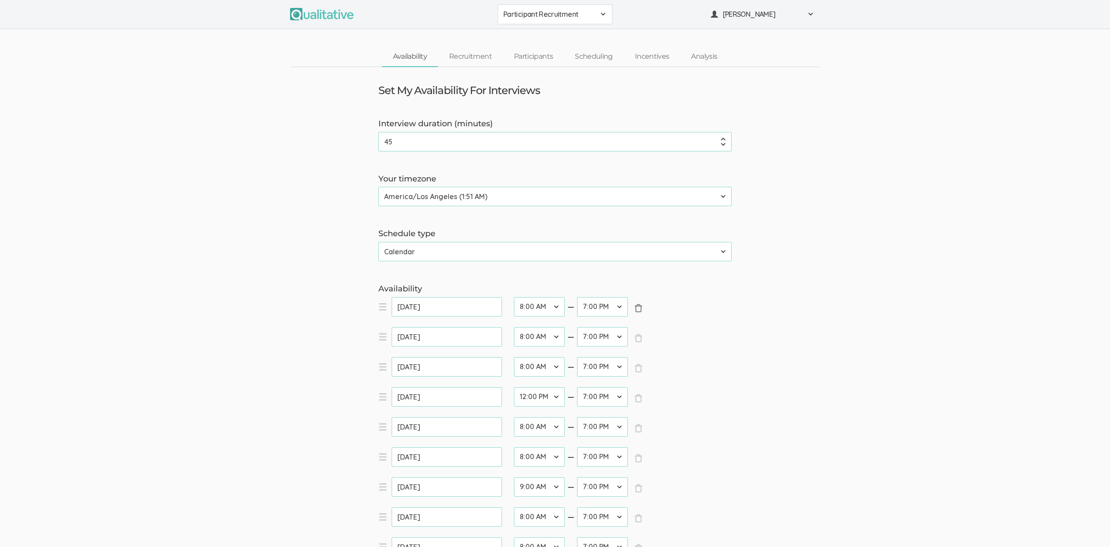
type input "[DATE]"
select select "16"
type input "[DATE]"
select select "18"
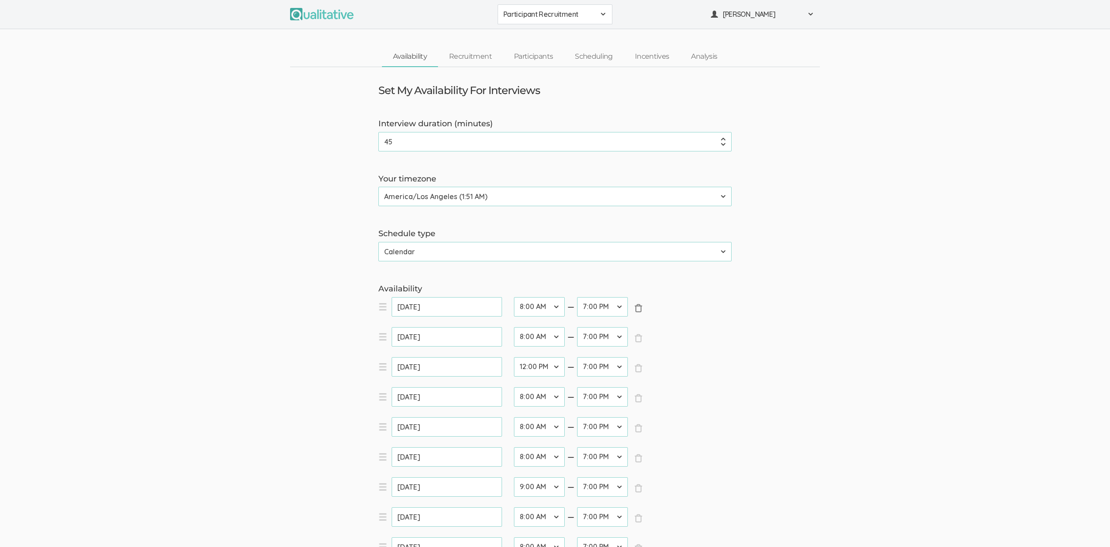
type input "[DATE]"
select select "16"
type input "[DATE]"
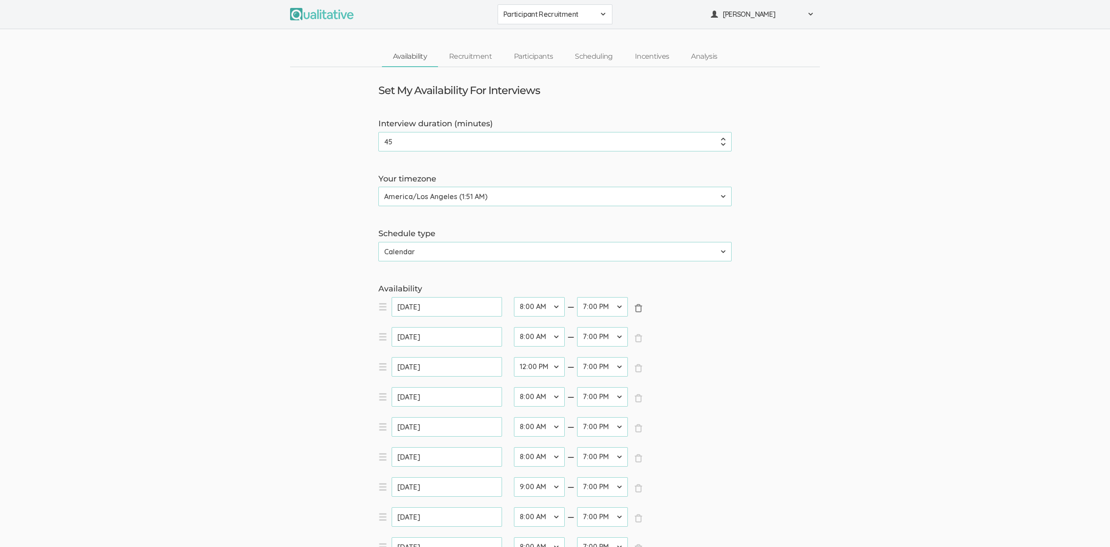
type input "[DATE]"
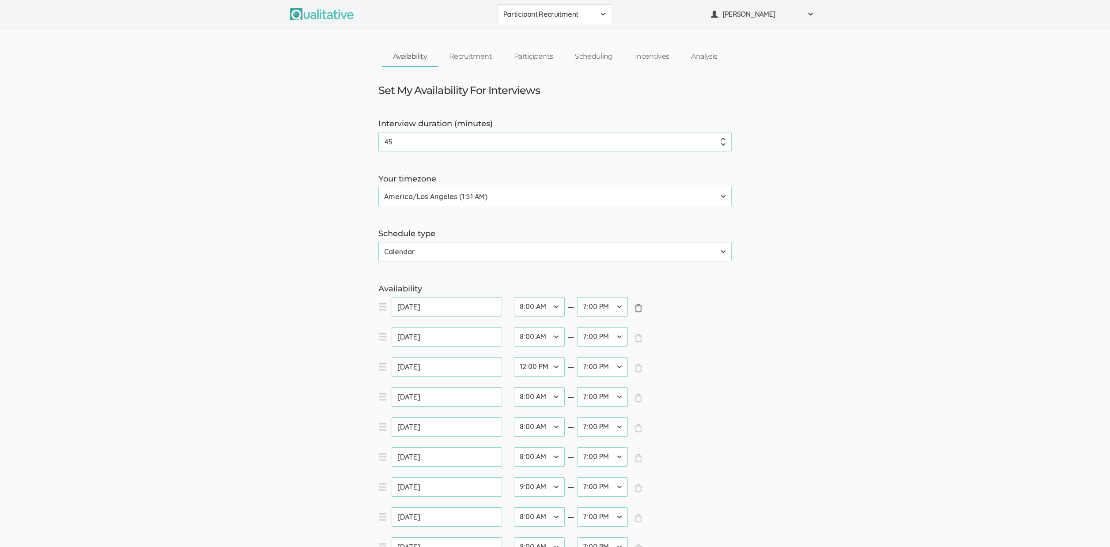
type input "[DATE]"
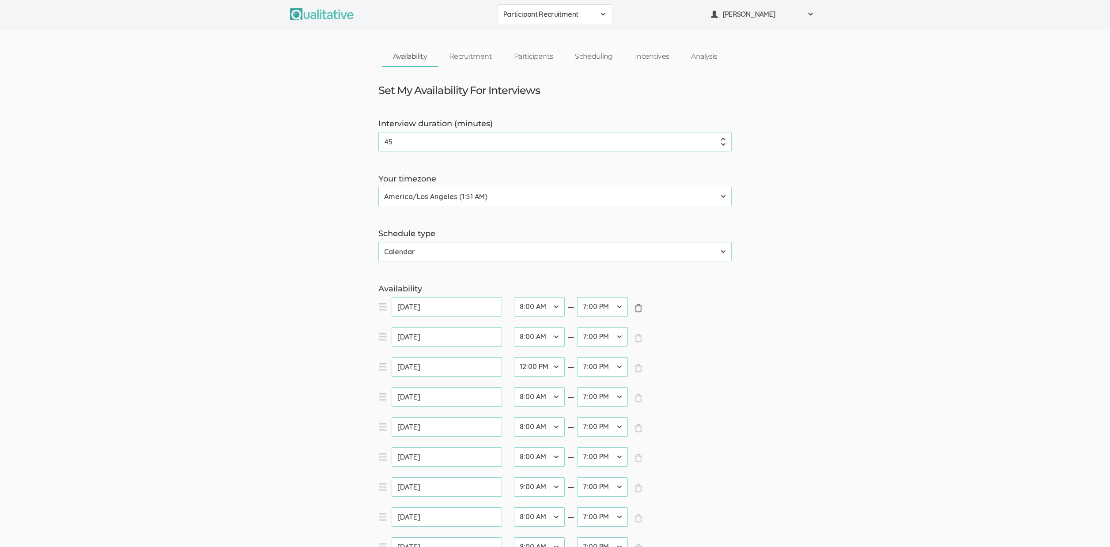
type input "[DATE]"
click at [639, 309] on span "×" at bounding box center [638, 308] width 9 height 9
type input "[DATE]"
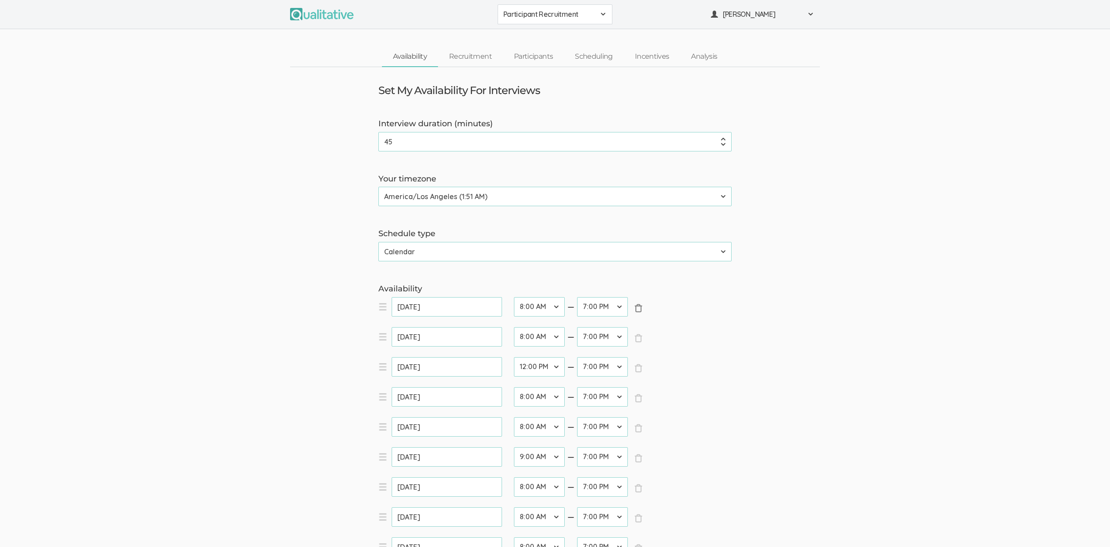
select select "24"
type input "[DATE]"
select select "16"
type input "[DATE]"
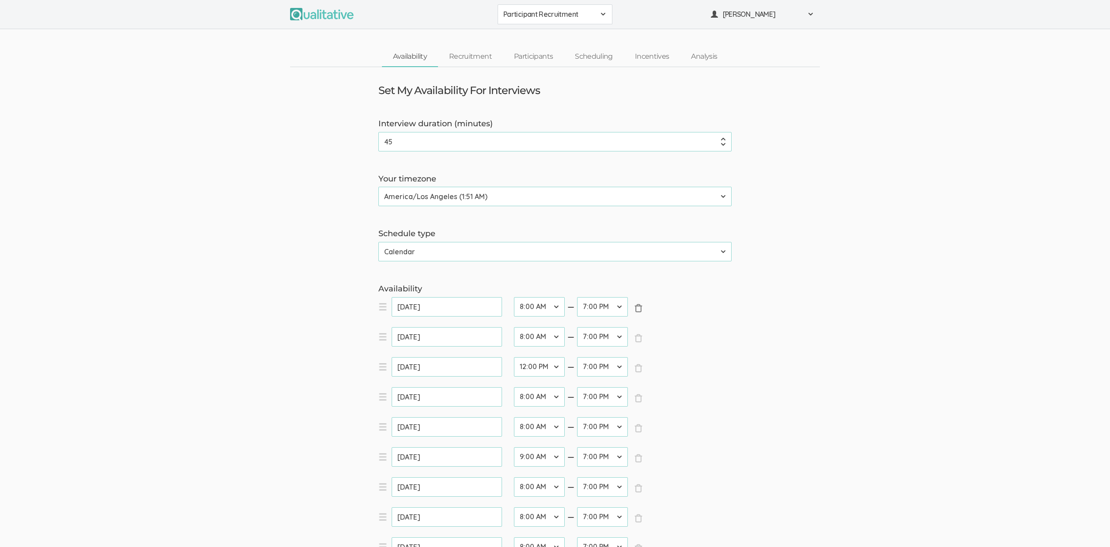
select select "18"
type input "[DATE]"
select select "16"
type input "[DATE]"
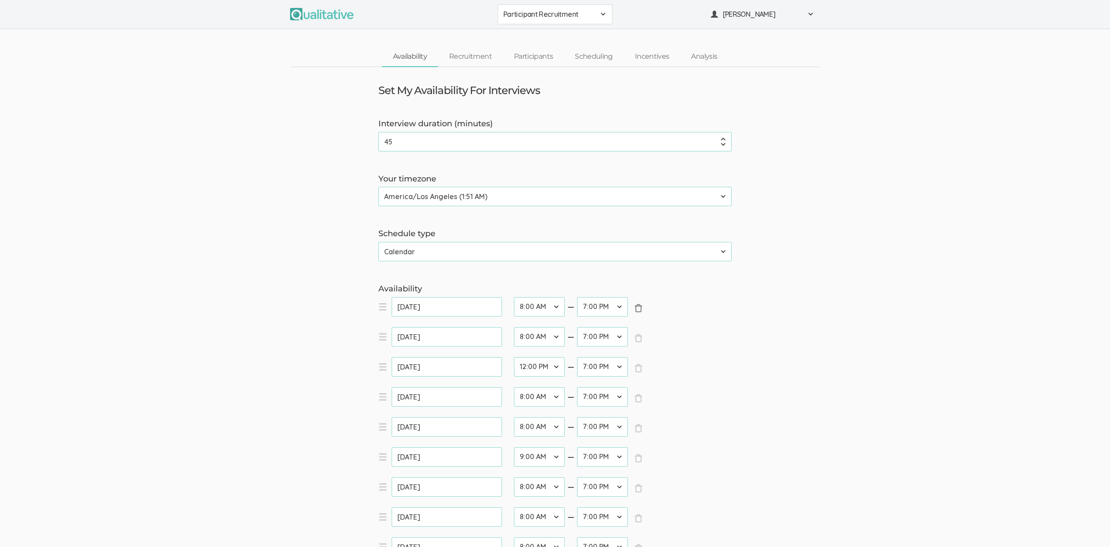
type input "[DATE]"
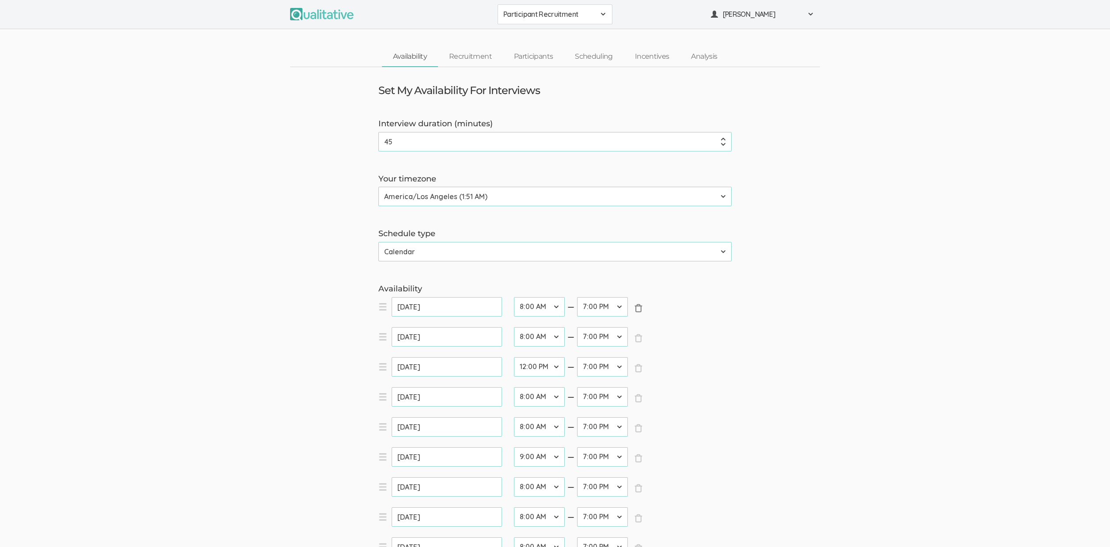
type input "[DATE]"
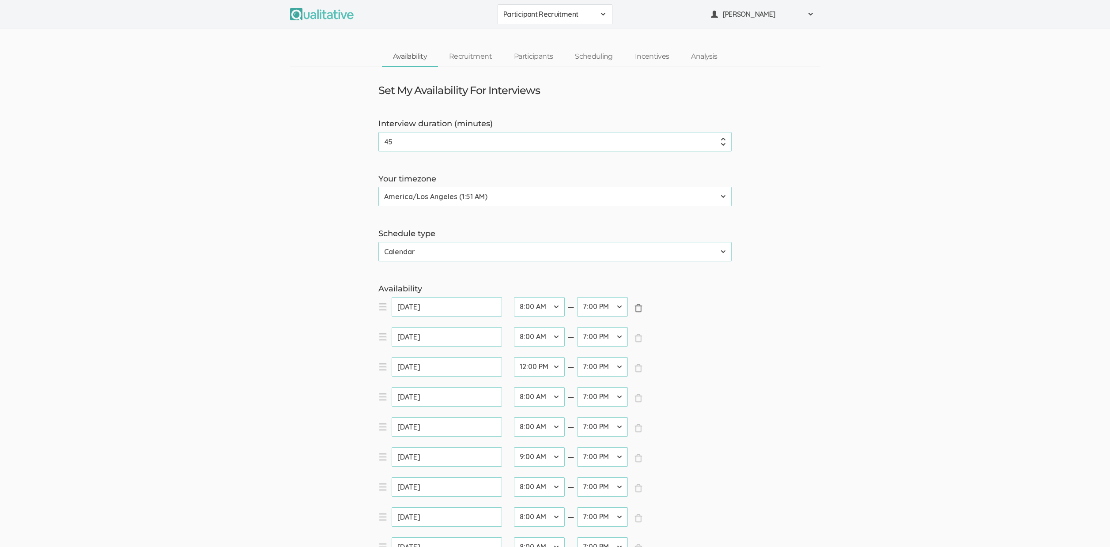
type input "[DATE]"
click at [639, 309] on span "×" at bounding box center [638, 308] width 9 height 9
type input "[DATE]"
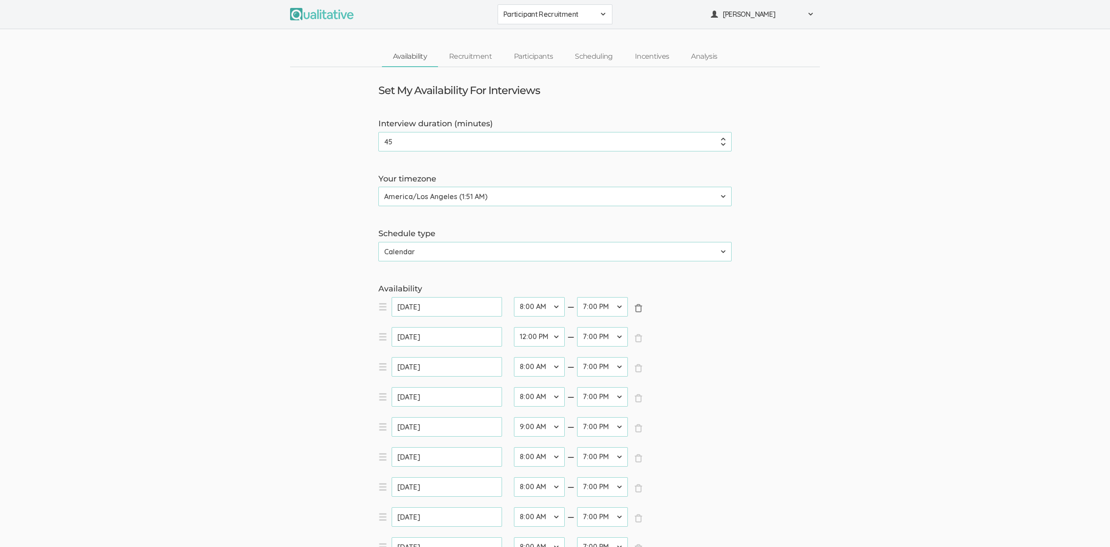
select select "24"
type input "[DATE]"
select select "16"
type input "[DATE]"
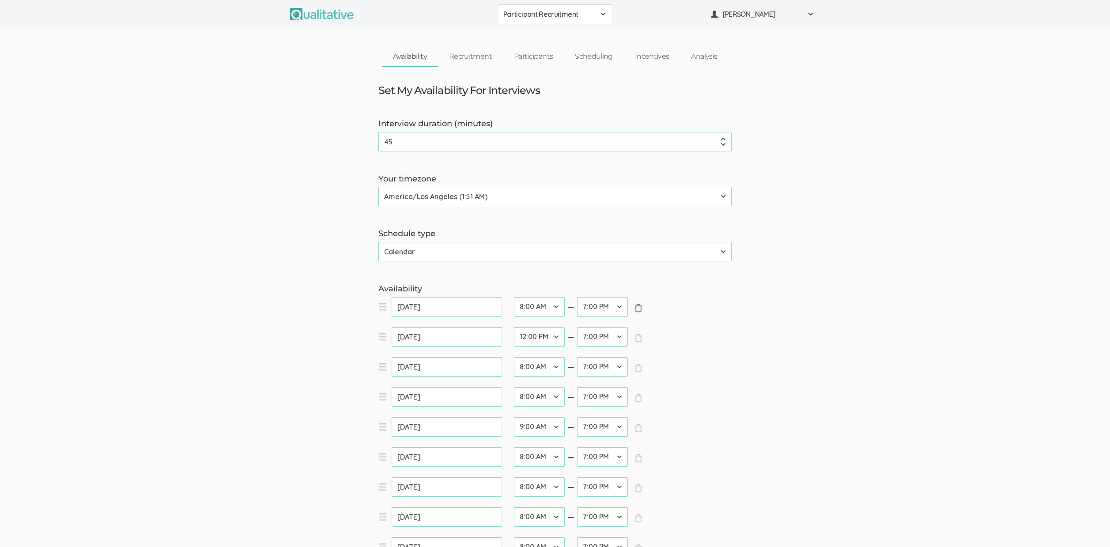
select select "18"
type input "[DATE]"
select select "16"
type input "[DATE]"
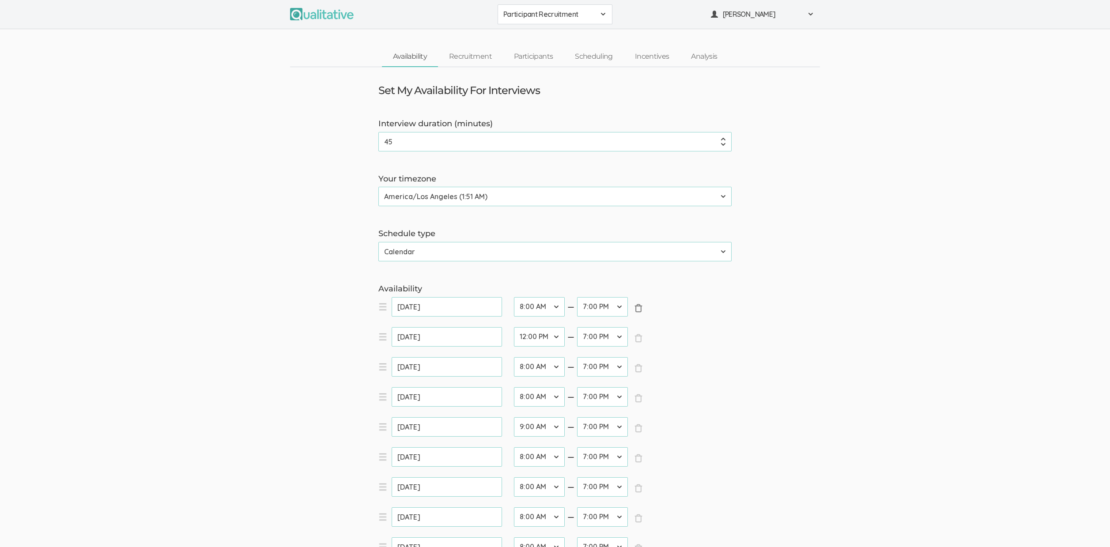
type input "[DATE]"
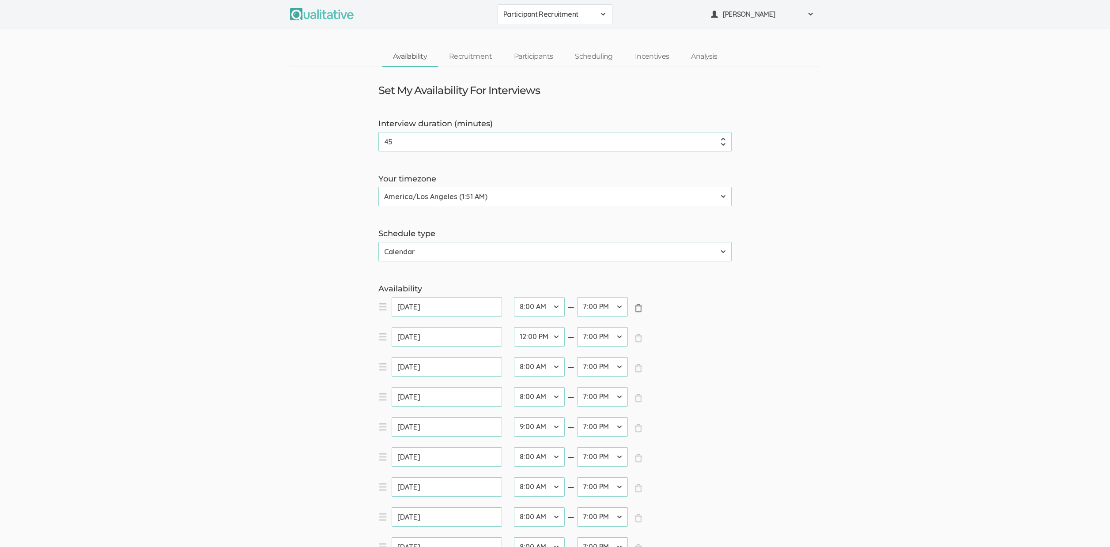
type input "[DATE]"
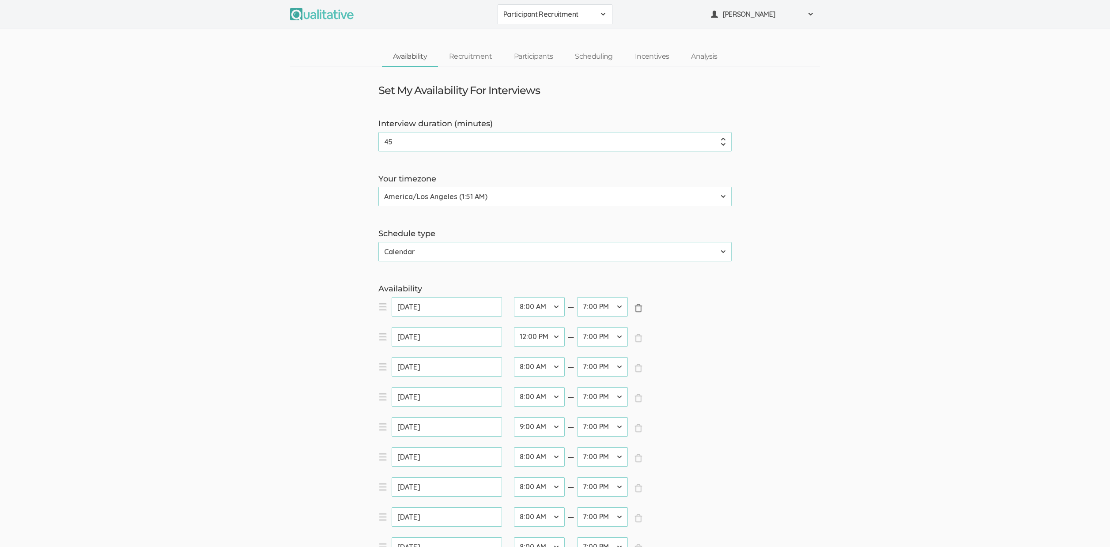
type input "[DATE]"
click at [639, 309] on span "×" at bounding box center [638, 308] width 9 height 9
type input "[DATE]"
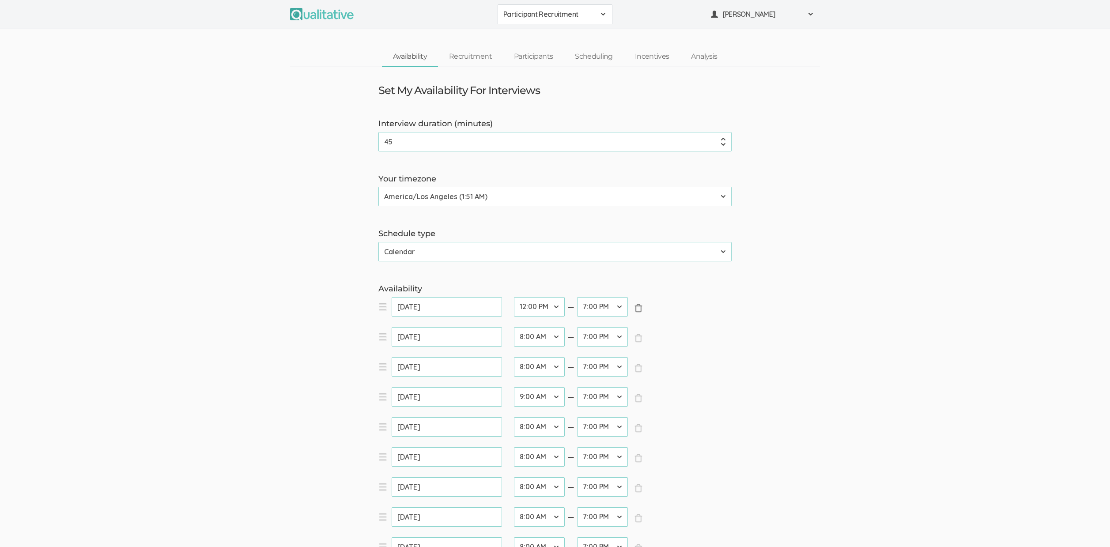
select select "16"
type input "[DATE]"
select select "18"
type input "[DATE]"
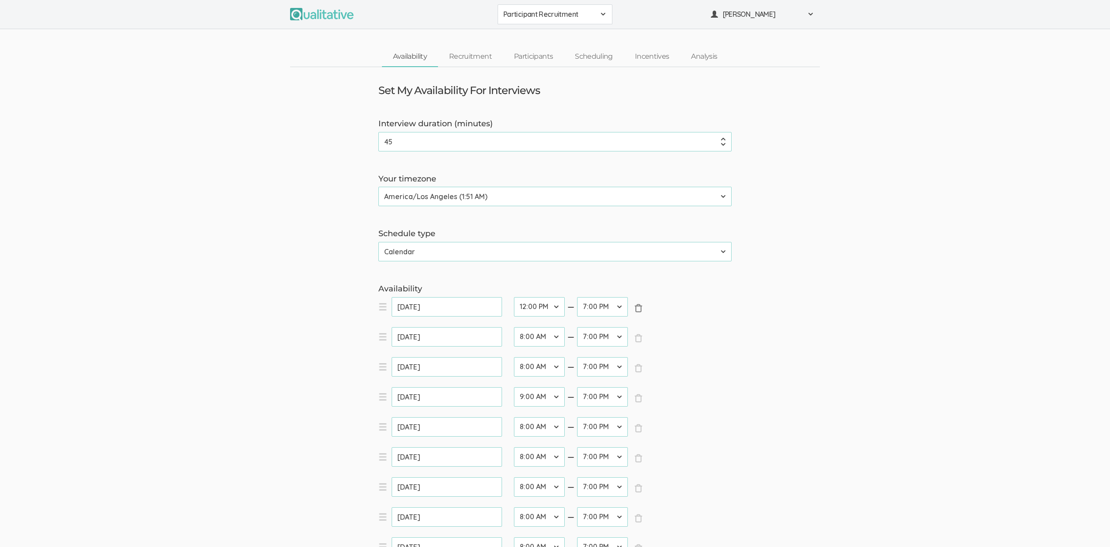
select select "16"
type input "[DATE]"
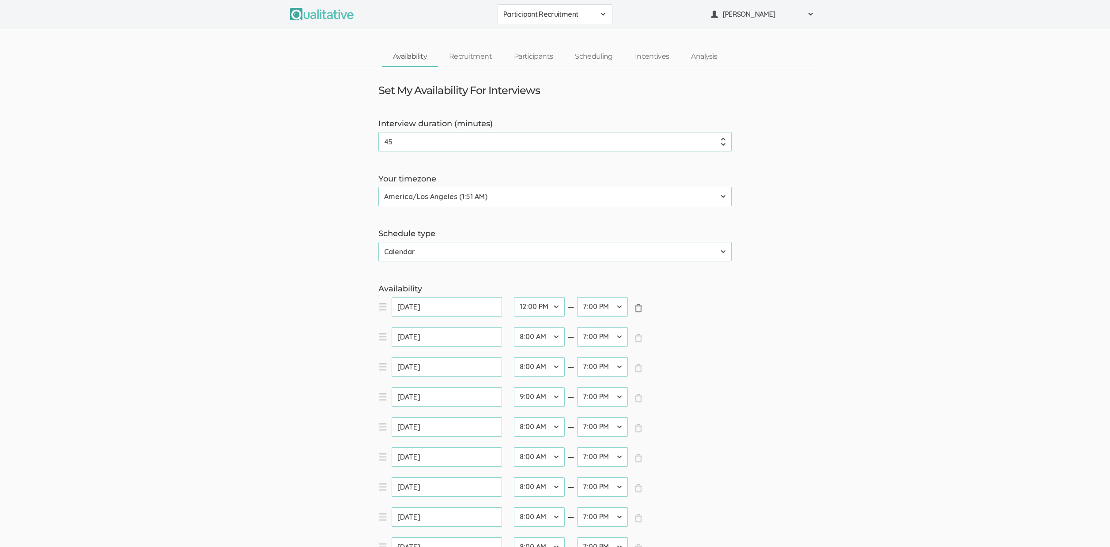
type input "[DATE]"
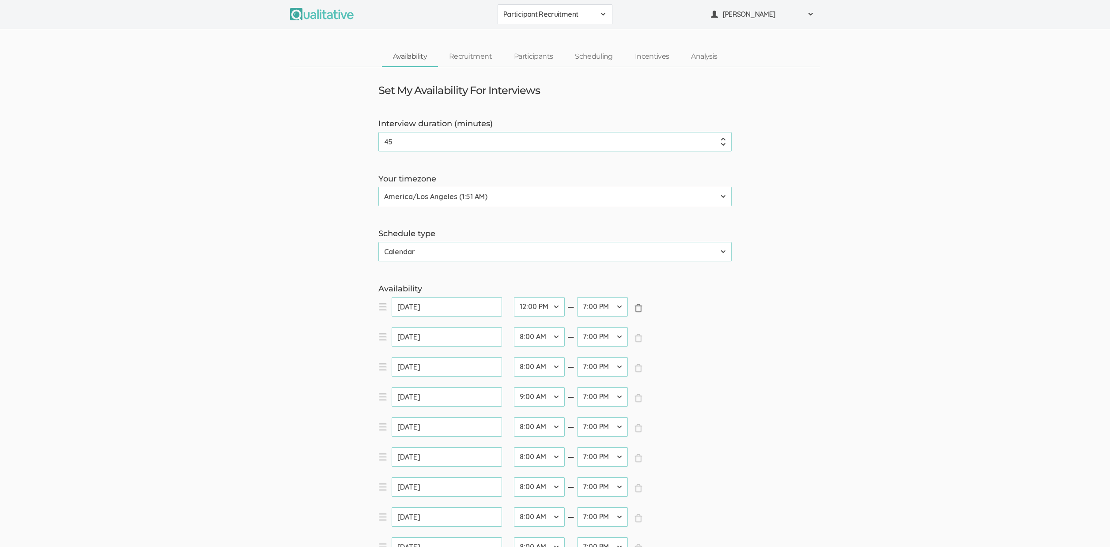
type input "[DATE]"
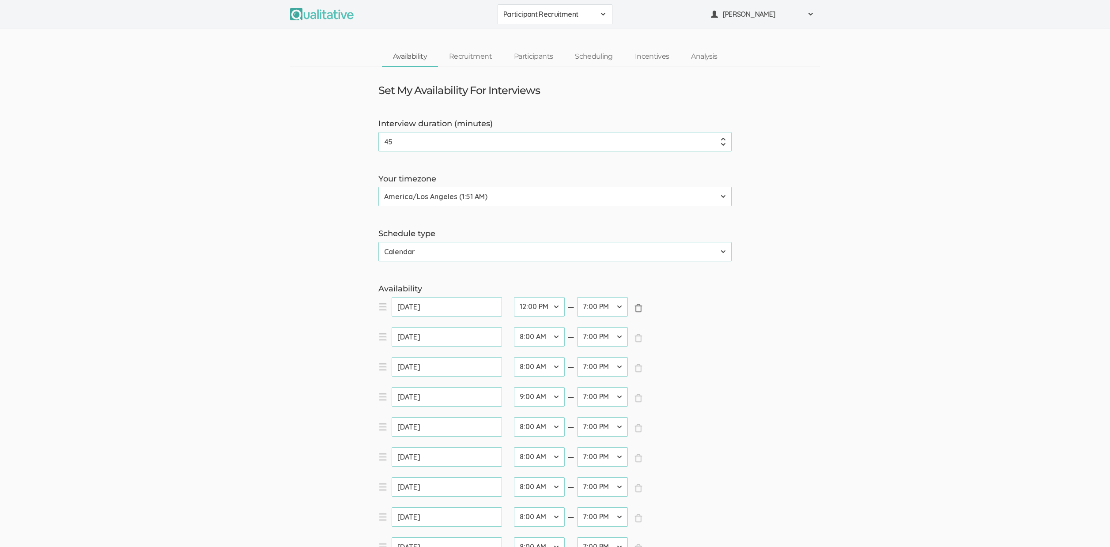
type input "[DATE]"
click at [639, 309] on span "×" at bounding box center [638, 308] width 9 height 9
type input "[DATE]"
select select "18"
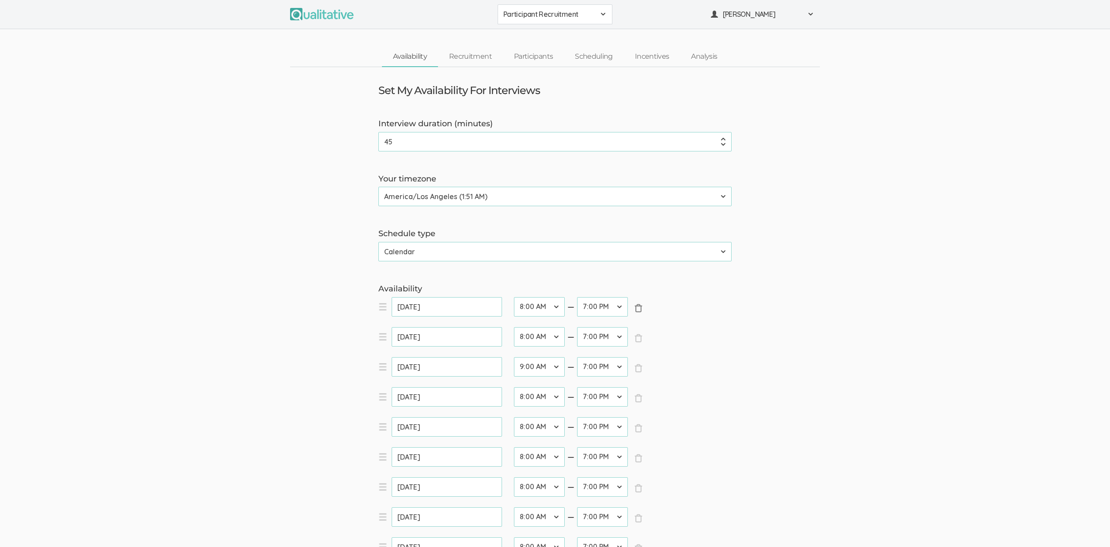
type input "[DATE]"
select select "16"
type input "[DATE]"
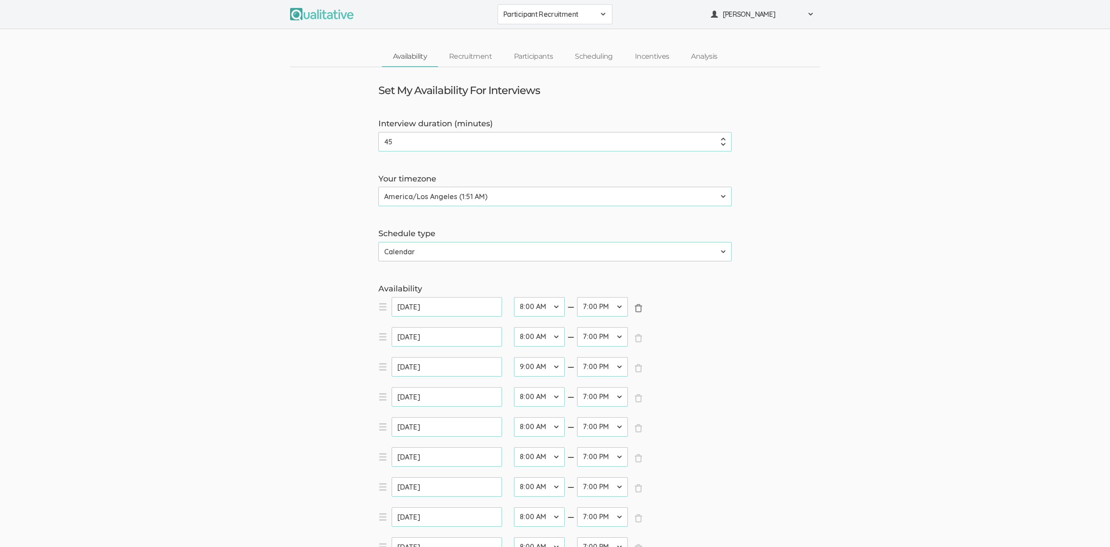
type input "[DATE]"
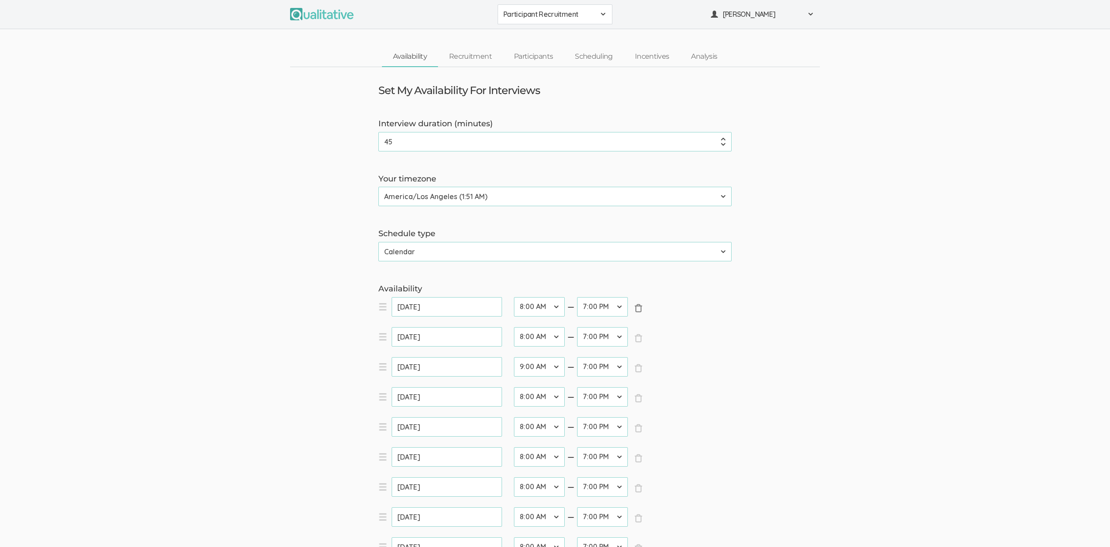
type input "[DATE]"
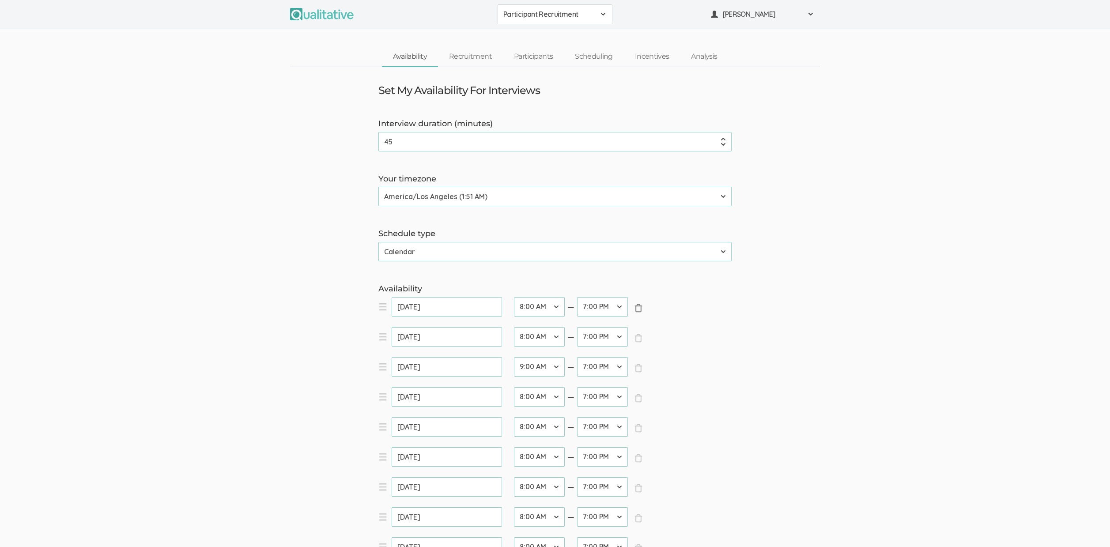
type input "[DATE]"
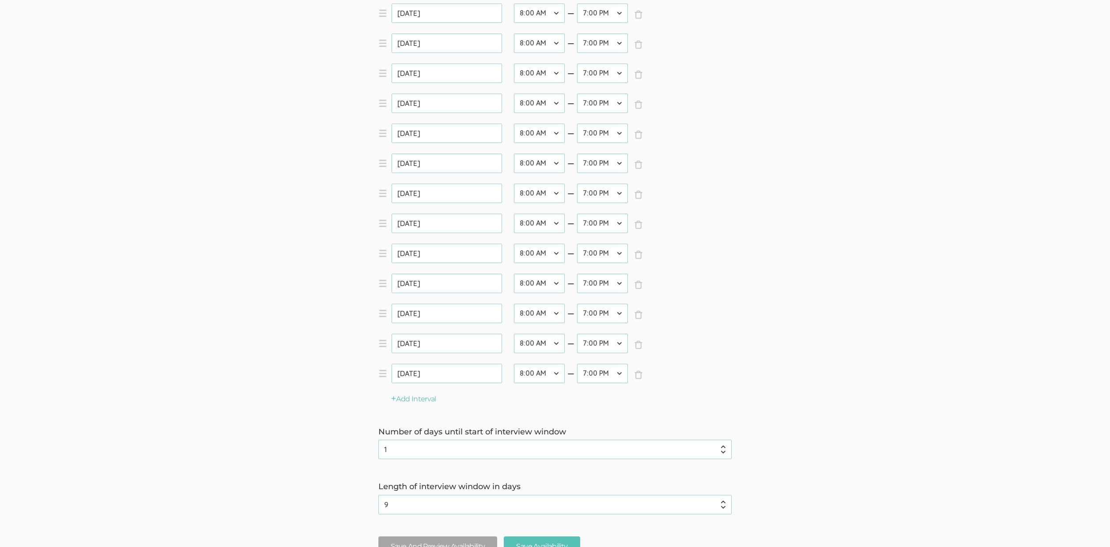
scroll to position [531, 0]
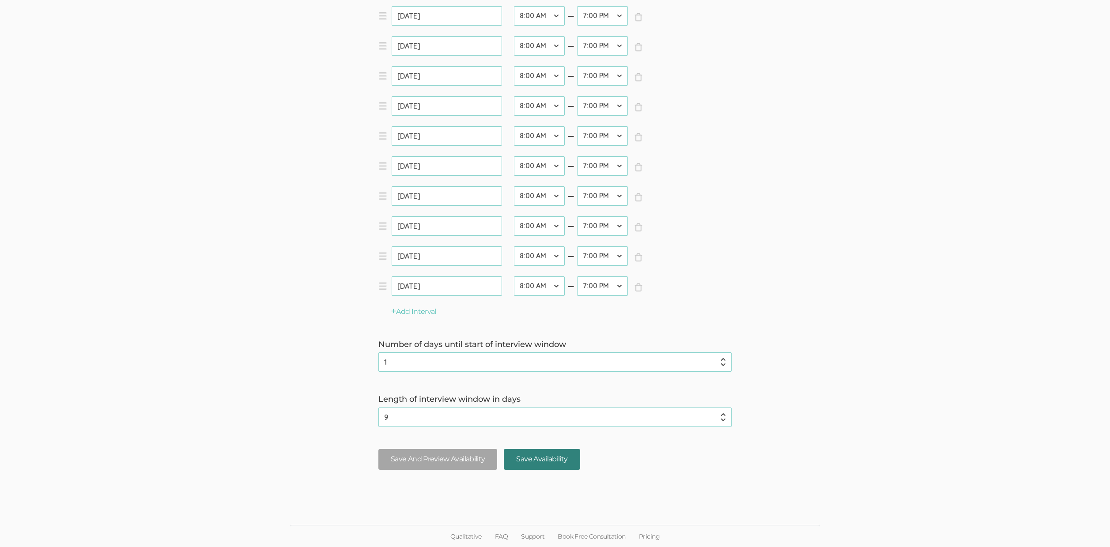
click at [564, 453] on input "Save Availability" at bounding box center [542, 459] width 76 height 21
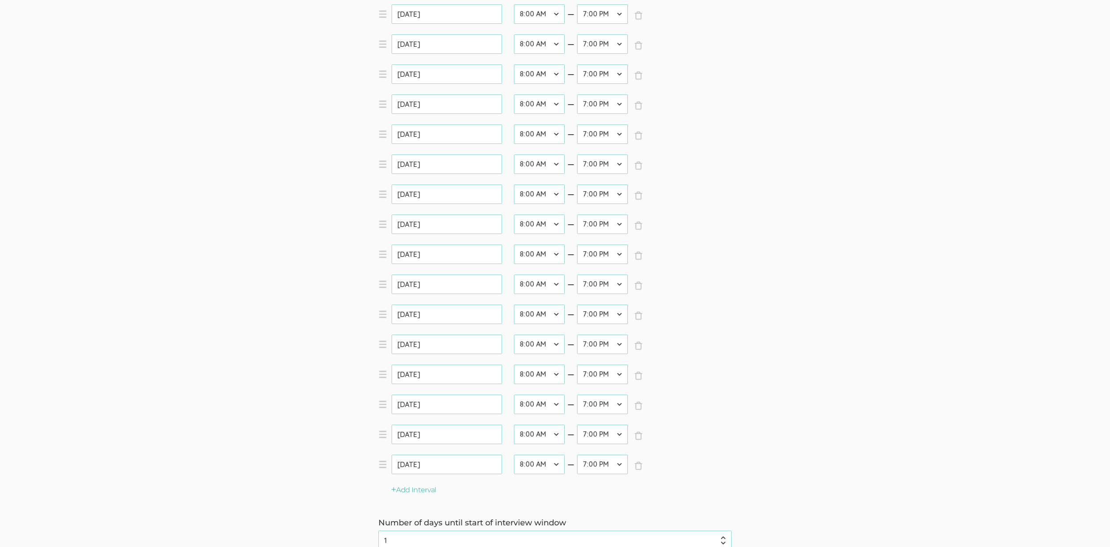
scroll to position [370, 0]
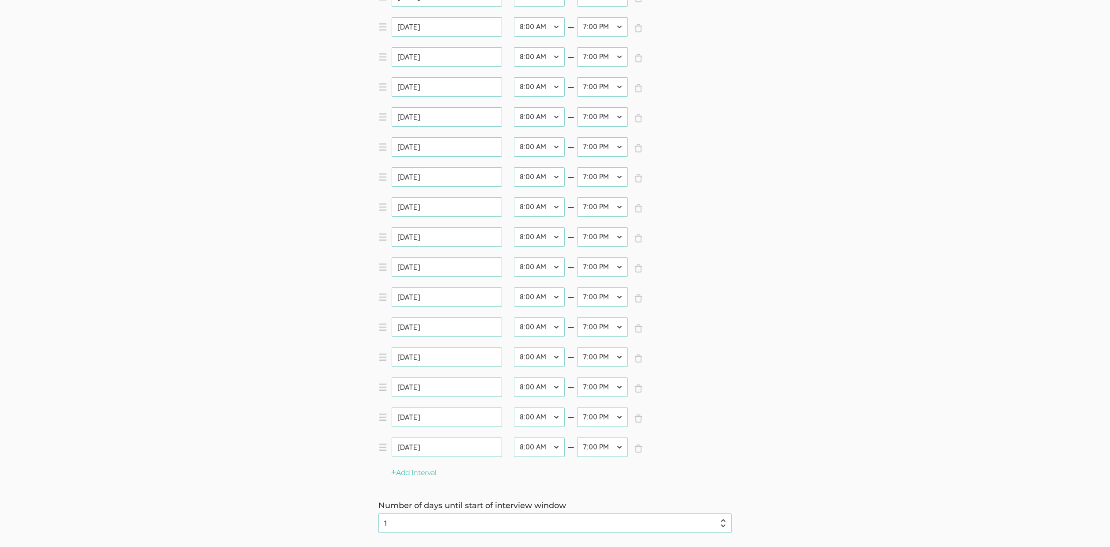
click at [598, 113] on select "12:00 AM 12:30 AM 1:00 AM 1:30 AM 2:00 AM 2:30 AM 3:00 AM 3:30 AM 4:00 AM 4:30 …" at bounding box center [602, 116] width 51 height 19
select select "26"
click at [577, 107] on select "12:00 AM 12:30 AM 1:00 AM 1:30 AM 2:00 AM 2:30 AM 3:00 AM 3:30 AM 4:00 AM 4:30 …" at bounding box center [602, 116] width 51 height 19
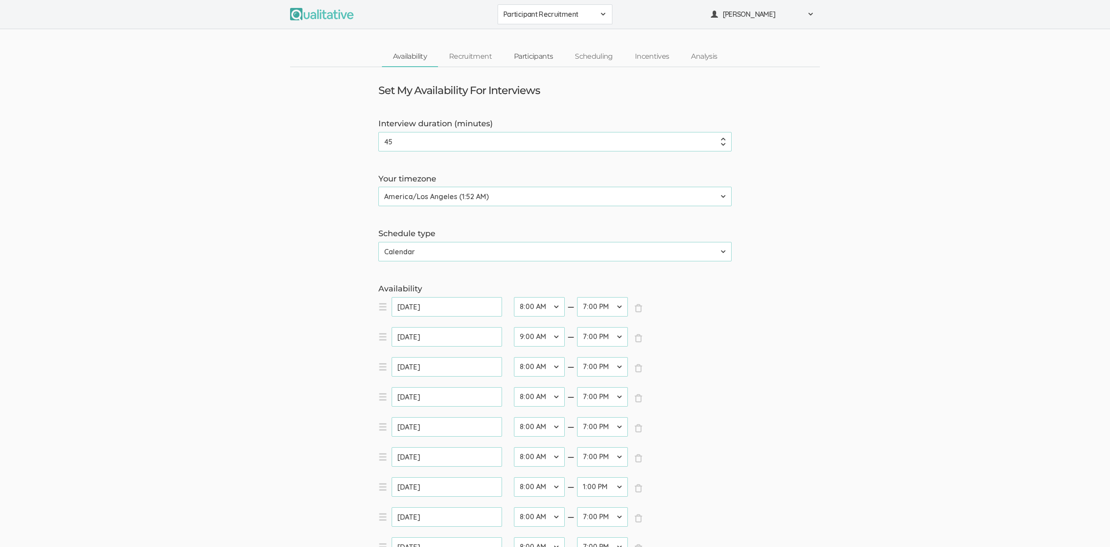
click at [531, 53] on link "Participants" at bounding box center [533, 56] width 61 height 19
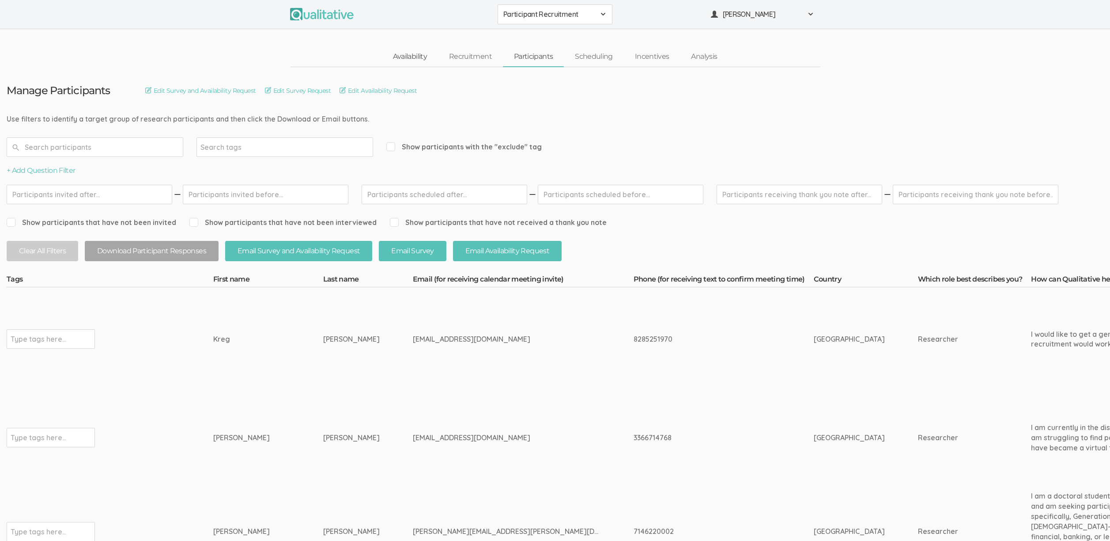
click at [418, 53] on link "Availability" at bounding box center [410, 56] width 56 height 19
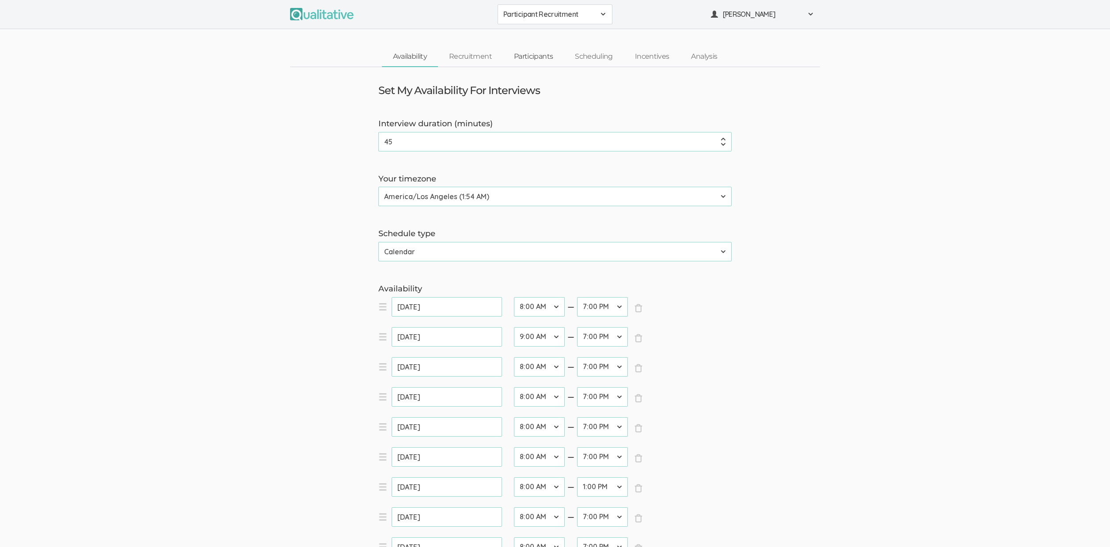
click at [544, 53] on link "Participants" at bounding box center [533, 56] width 61 height 19
